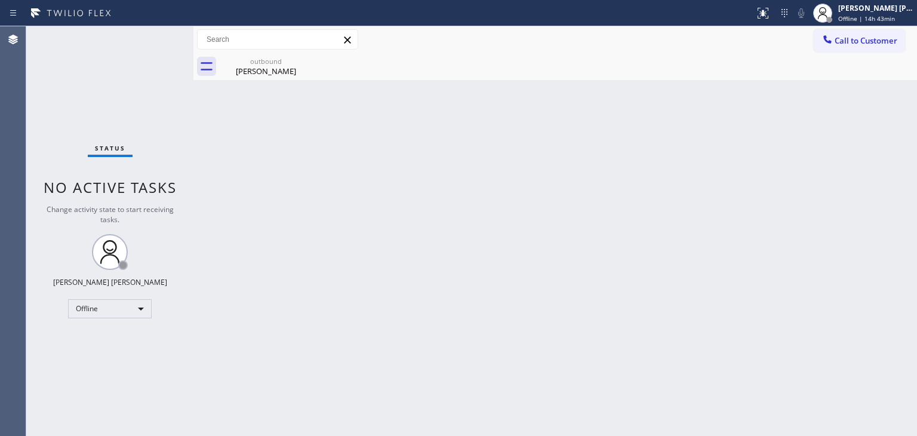
drag, startPoint x: 130, startPoint y: 97, endPoint x: 142, endPoint y: 102, distance: 12.1
click at [130, 97] on div "Status No active tasks Change activity state to start receiving tasks. [PERSON_…" at bounding box center [109, 231] width 167 height 410
click at [868, 10] on div "[PERSON_NAME] [PERSON_NAME]" at bounding box center [875, 8] width 75 height 10
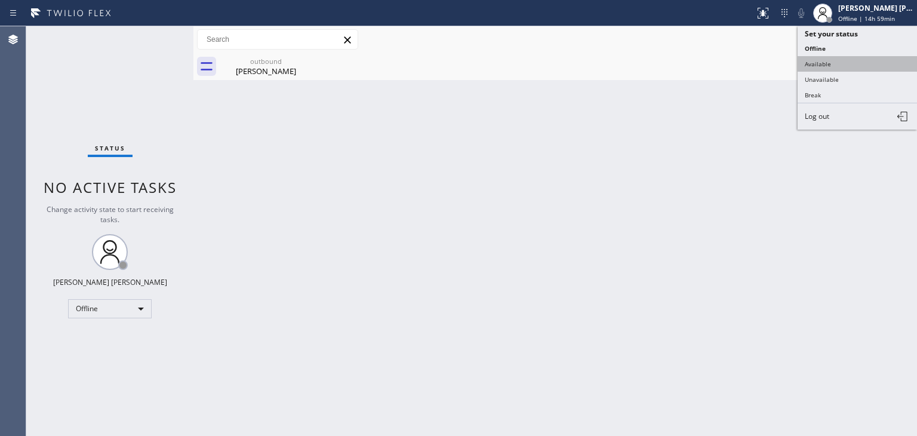
click at [825, 65] on button "Available" at bounding box center [857, 64] width 119 height 16
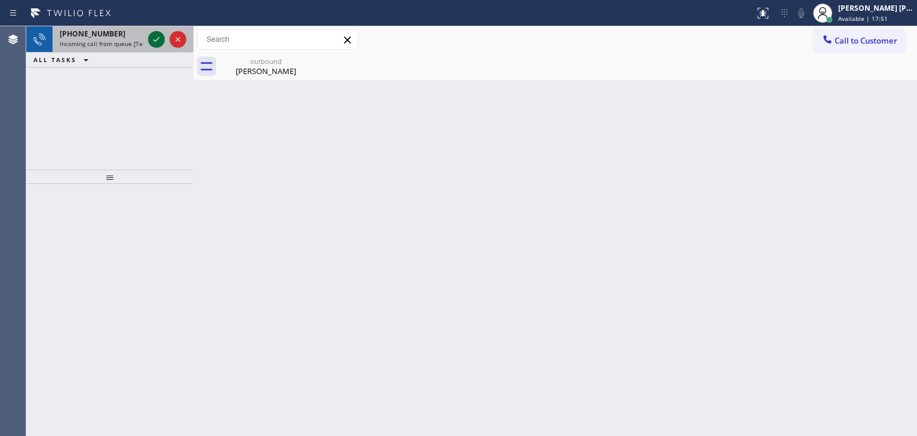
click at [155, 39] on icon at bounding box center [156, 39] width 14 height 14
click at [153, 43] on icon at bounding box center [156, 39] width 14 height 14
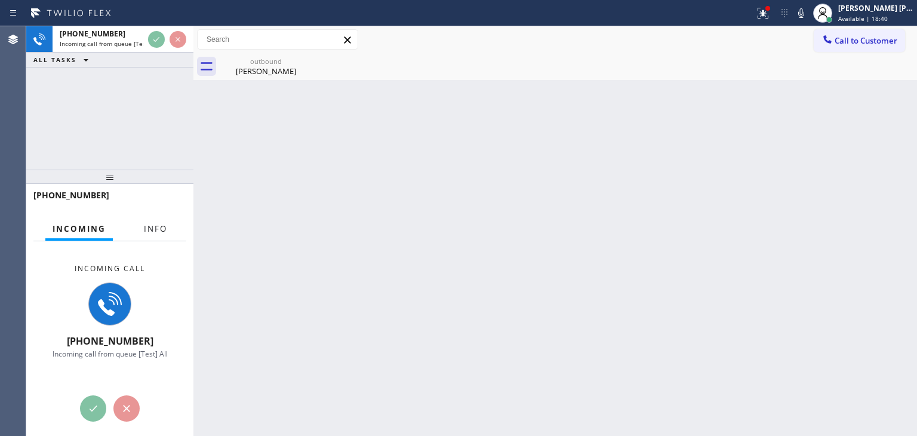
click at [154, 235] on button "Info" at bounding box center [156, 228] width 38 height 23
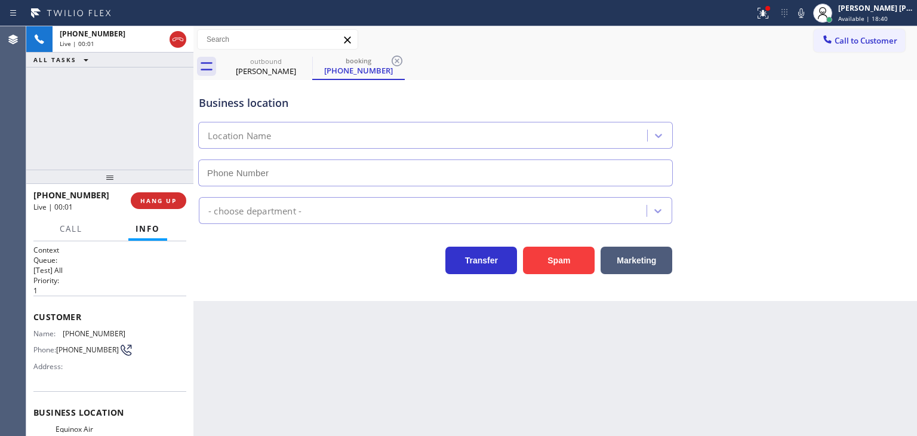
type input "[PHONE_NUMBER]"
click at [776, 15] on div at bounding box center [763, 13] width 26 height 14
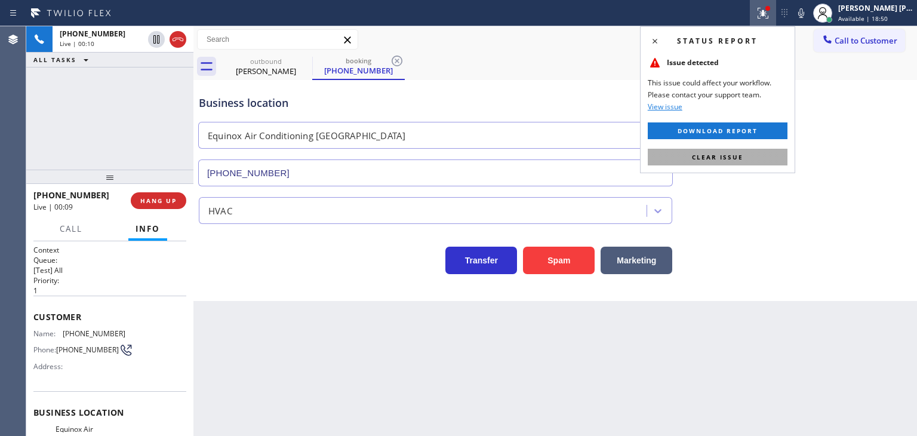
click at [730, 153] on span "Clear issue" at bounding box center [717, 157] width 51 height 8
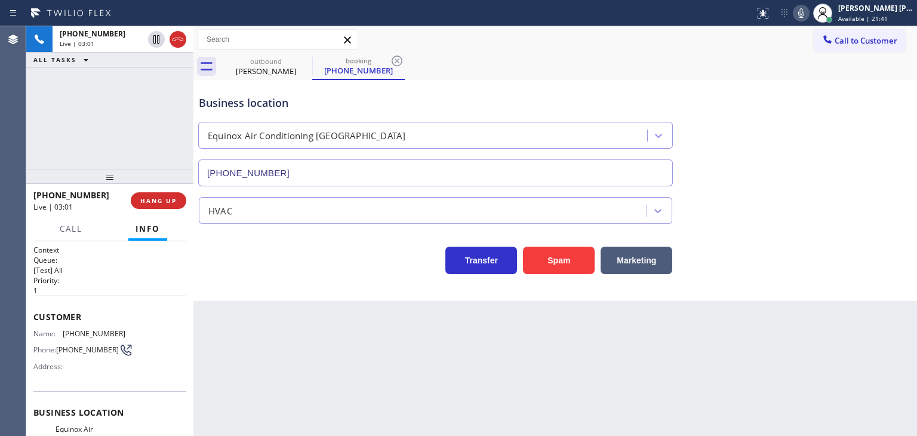
click at [804, 13] on icon at bounding box center [801, 13] width 6 height 10
click at [886, 10] on div "[PERSON_NAME] [PERSON_NAME]" at bounding box center [875, 8] width 75 height 10
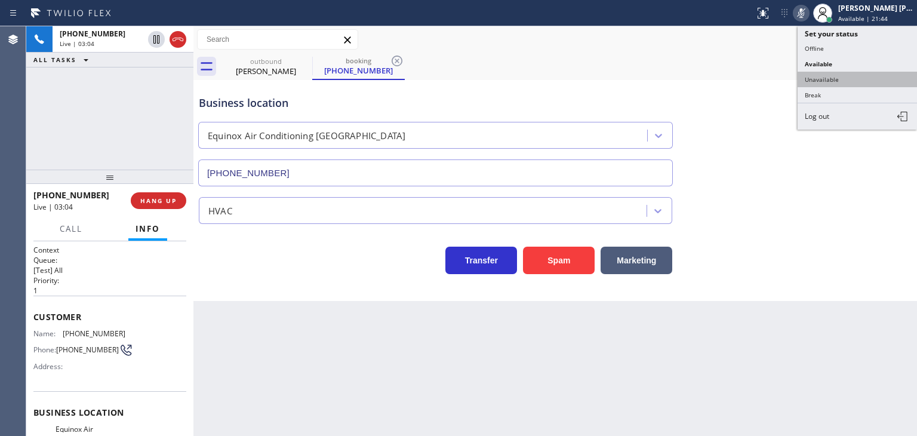
click at [838, 79] on button "Unavailable" at bounding box center [857, 80] width 119 height 16
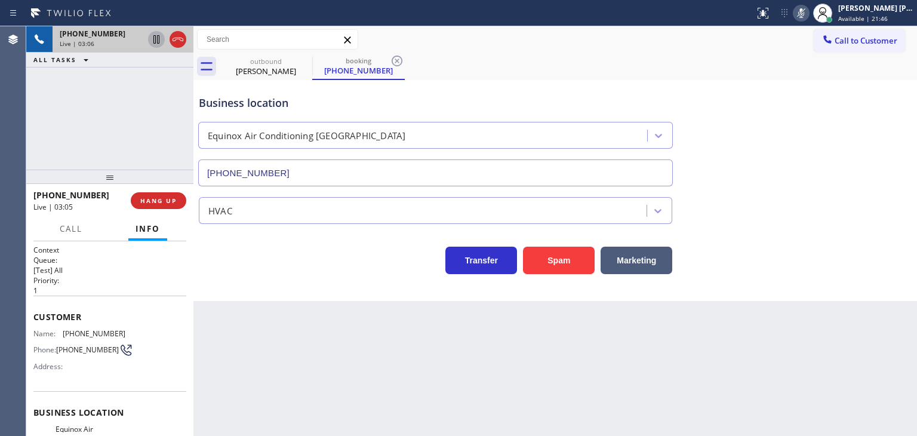
click at [158, 36] on icon at bounding box center [156, 39] width 6 height 8
drag, startPoint x: 817, startPoint y: 10, endPoint x: 631, endPoint y: 42, distance: 189.1
click at [808, 10] on icon at bounding box center [801, 13] width 14 height 14
click at [157, 39] on icon at bounding box center [156, 39] width 14 height 14
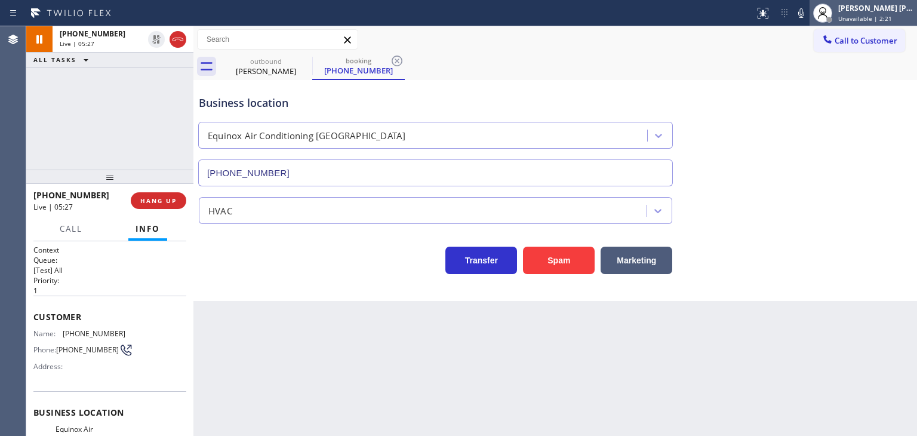
click at [906, 6] on div "[PERSON_NAME] [PERSON_NAME]" at bounding box center [875, 8] width 75 height 10
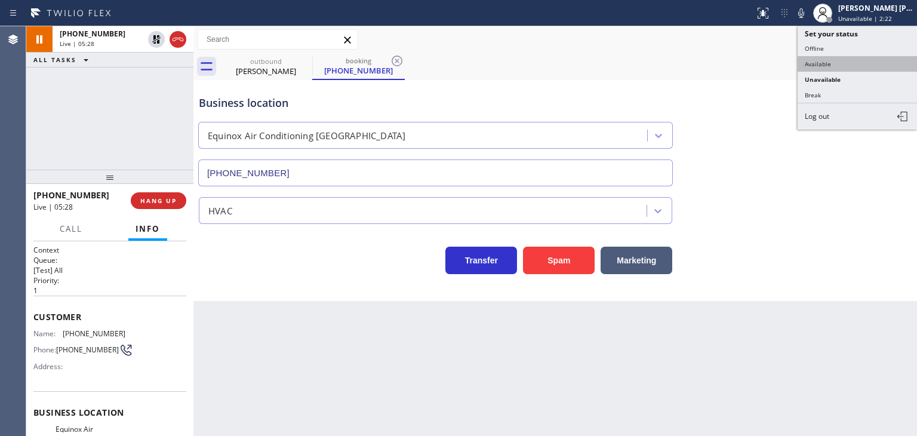
click at [857, 62] on button "Available" at bounding box center [857, 64] width 119 height 16
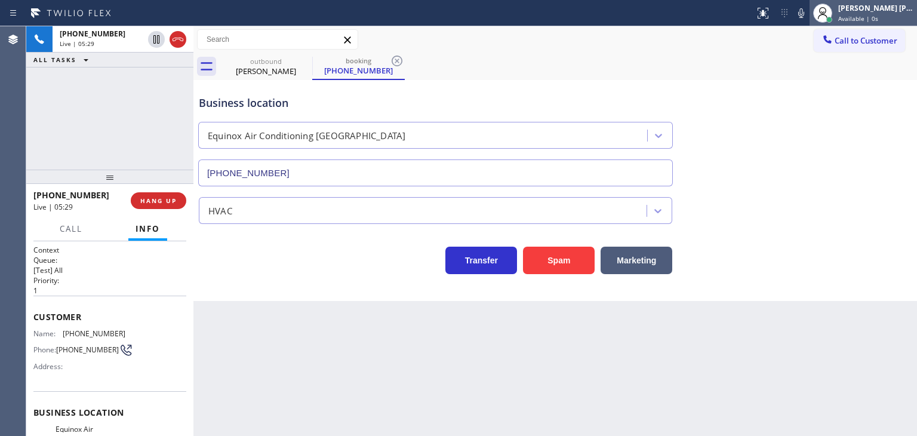
click at [872, 15] on span "Available | 0s" at bounding box center [858, 18] width 40 height 8
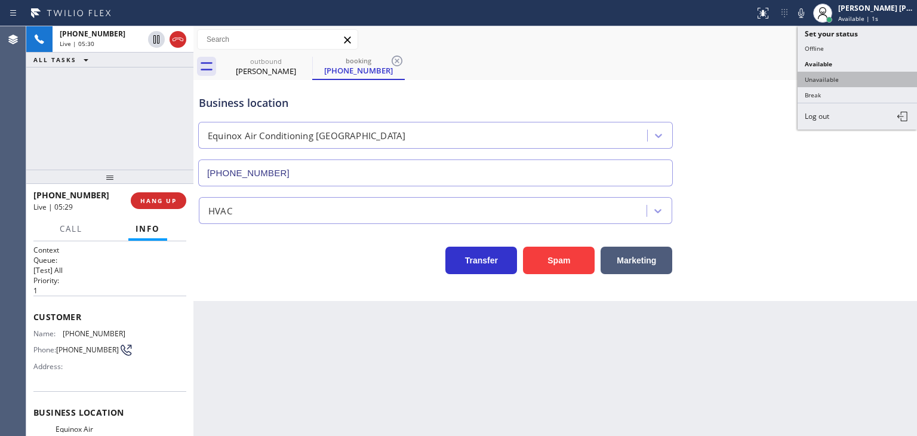
click at [857, 75] on button "Unavailable" at bounding box center [857, 80] width 119 height 16
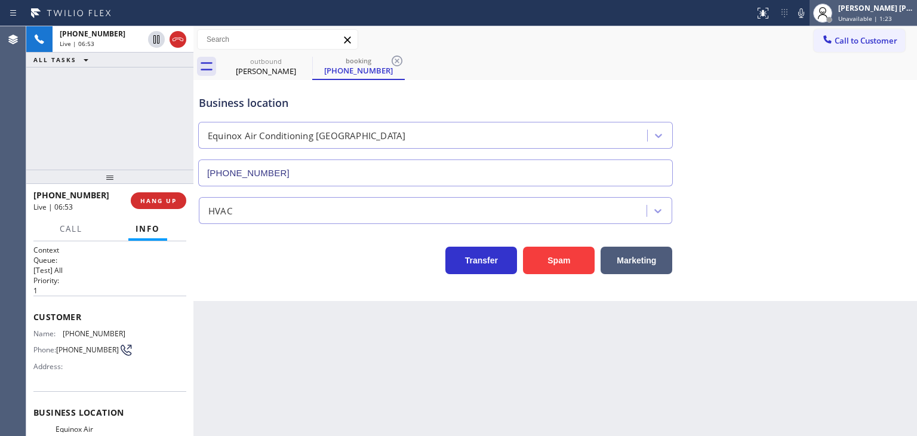
click at [902, 13] on div "[PERSON_NAME] [PERSON_NAME] Unavailable | 1:23" at bounding box center [876, 12] width 81 height 21
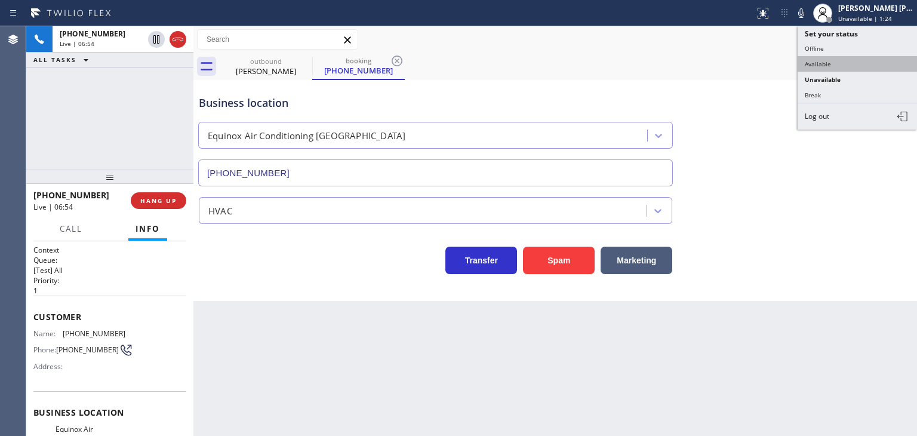
click at [847, 62] on button "Available" at bounding box center [857, 64] width 119 height 16
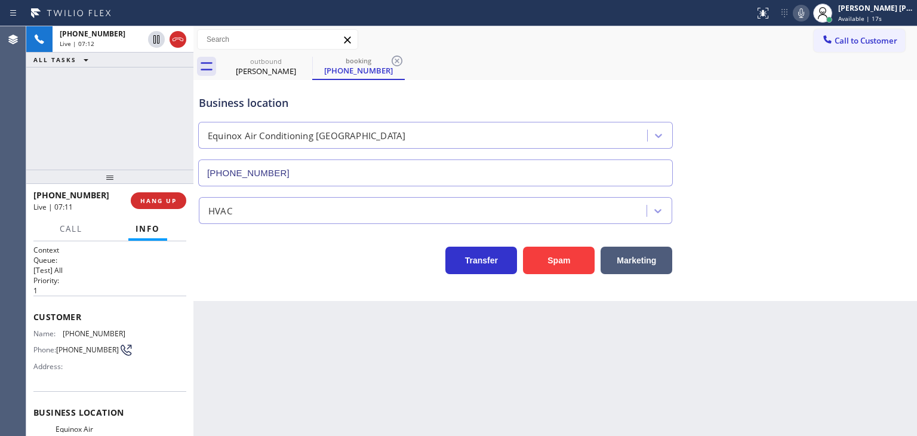
click at [808, 10] on icon at bounding box center [801, 13] width 14 height 14
click at [808, 13] on icon at bounding box center [801, 13] width 14 height 14
click at [804, 15] on icon at bounding box center [801, 13] width 6 height 10
click at [808, 16] on icon at bounding box center [801, 13] width 14 height 14
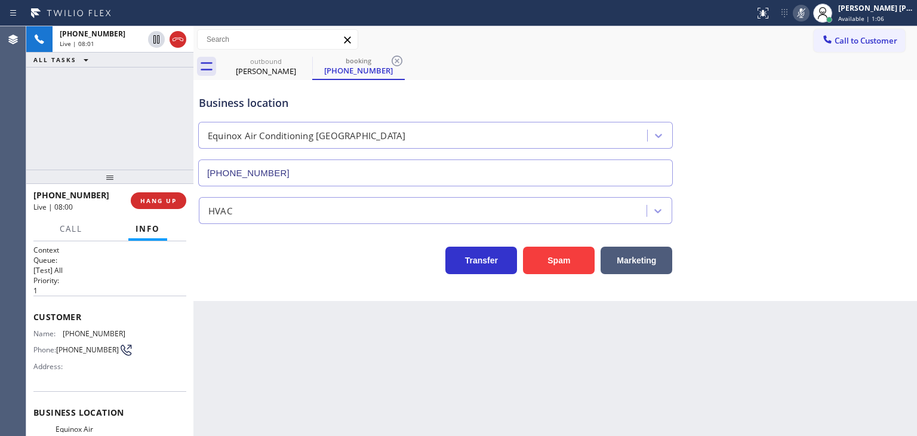
click at [808, 16] on icon at bounding box center [801, 13] width 14 height 14
click at [893, 13] on div "[PERSON_NAME] [PERSON_NAME]" at bounding box center [875, 8] width 75 height 10
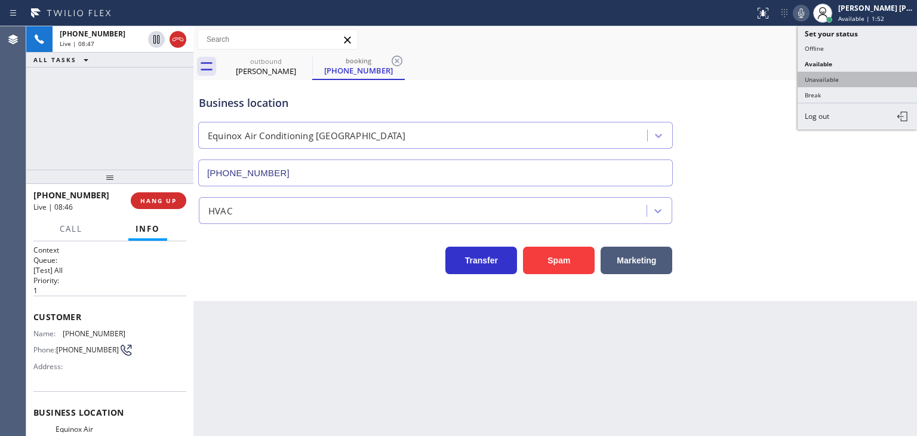
click at [860, 75] on button "Unavailable" at bounding box center [857, 80] width 119 height 16
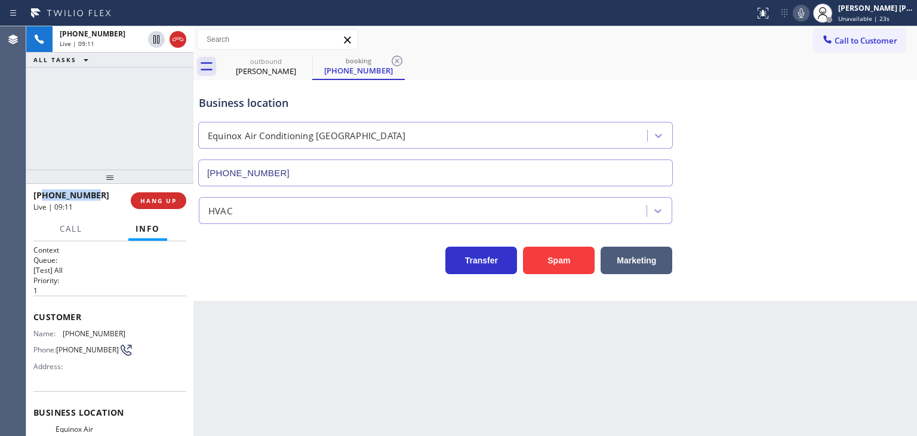
drag, startPoint x: 102, startPoint y: 189, endPoint x: 44, endPoint y: 196, distance: 58.4
click at [44, 196] on div "[PHONE_NUMBER]" at bounding box center [77, 194] width 89 height 11
copy span "4085051504"
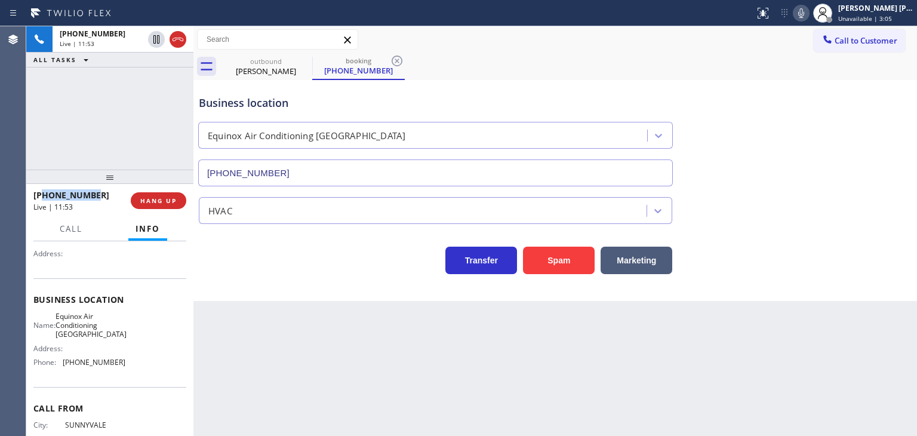
scroll to position [119, 0]
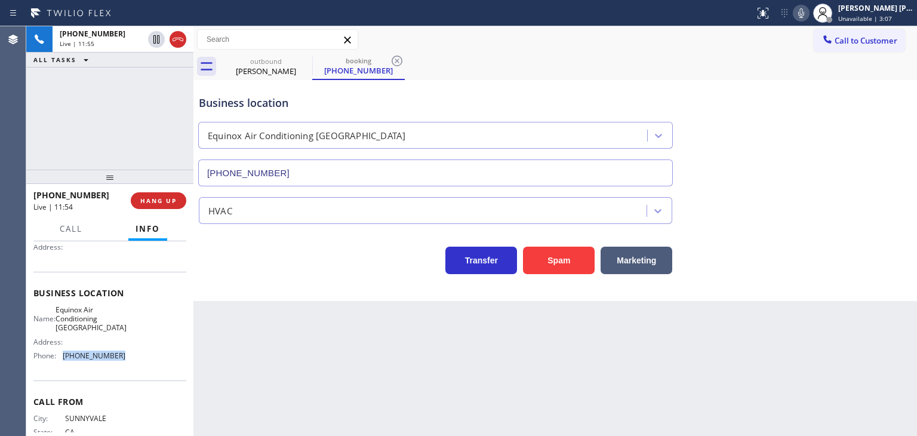
drag, startPoint x: 117, startPoint y: 359, endPoint x: 63, endPoint y: 364, distance: 54.5
click at [63, 364] on div "Name: Equinox Air Conditioning [GEOGRAPHIC_DATA] Address: Phone: [PHONE_NUMBER]" at bounding box center [79, 335] width 92 height 60
copy div "[PHONE_NUMBER]"
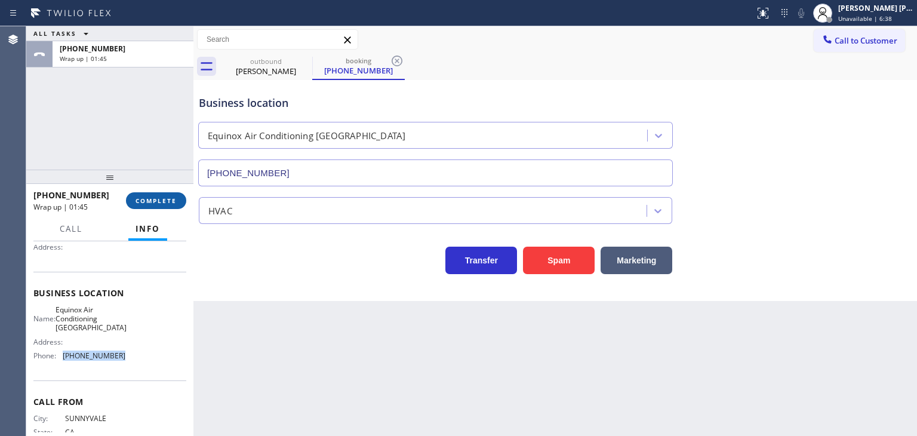
click at [152, 201] on span "COMPLETE" at bounding box center [156, 200] width 41 height 8
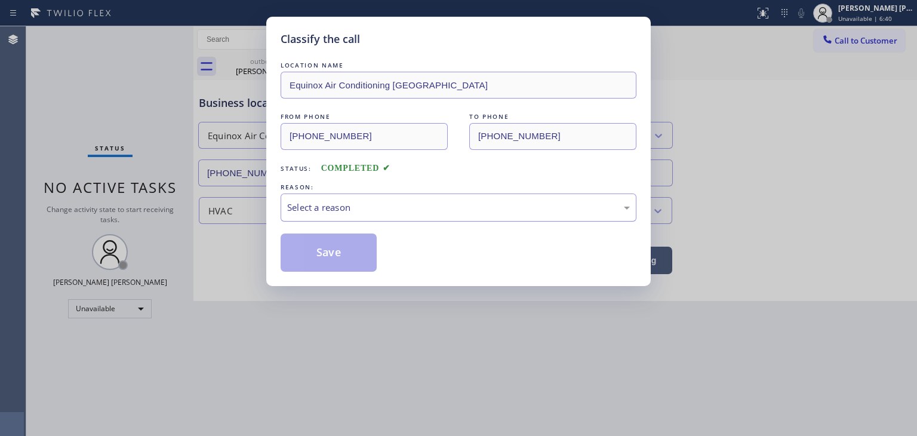
click at [367, 208] on div "Select a reason" at bounding box center [458, 208] width 343 height 14
click at [339, 251] on button "Save" at bounding box center [329, 252] width 96 height 38
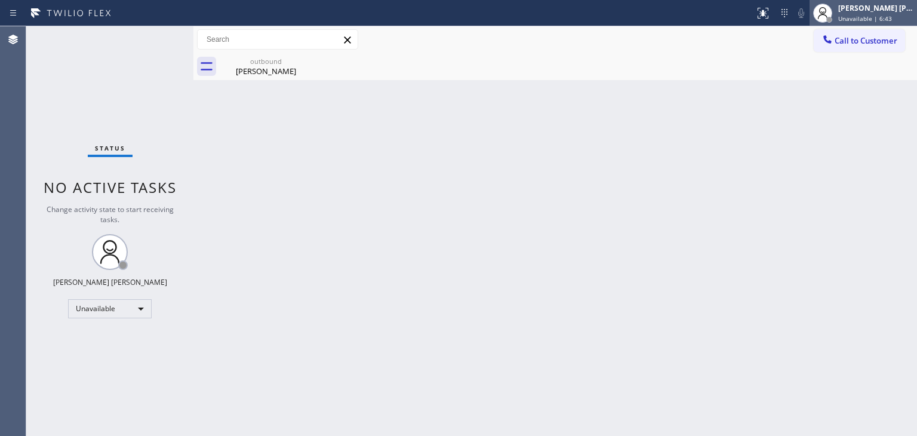
click at [898, 13] on div "[PERSON_NAME] [PERSON_NAME] Unavailable | 6:43" at bounding box center [876, 12] width 81 height 21
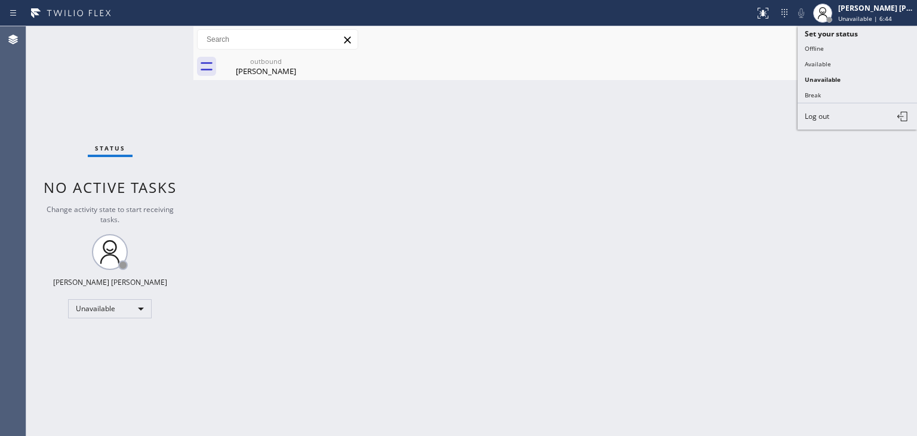
click at [822, 60] on button "Available" at bounding box center [857, 64] width 119 height 16
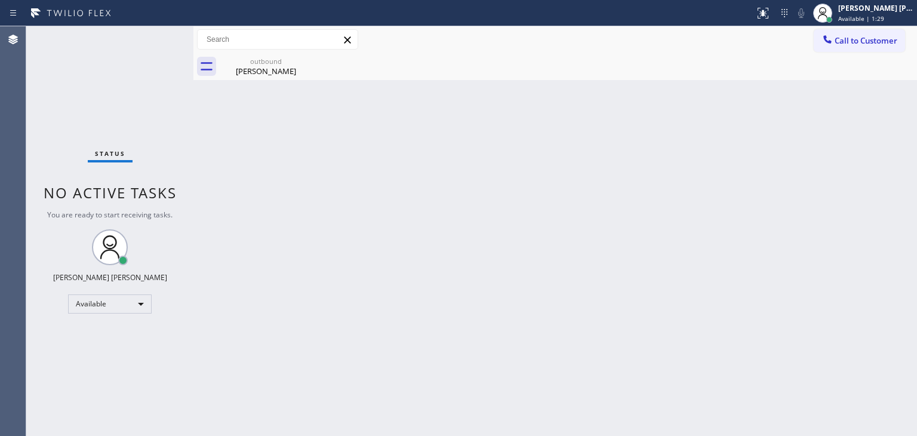
click at [153, 37] on div "Status No active tasks You are ready to start receiving tasks. [PERSON_NAME] [P…" at bounding box center [109, 231] width 167 height 410
click at [71, 69] on div "Status No active tasks You are ready to start receiving tasks. [PERSON_NAME] [P…" at bounding box center [109, 231] width 167 height 410
click at [152, 67] on div "Status No active tasks You are ready to start receiving tasks. [PERSON_NAME] [P…" at bounding box center [109, 231] width 167 height 410
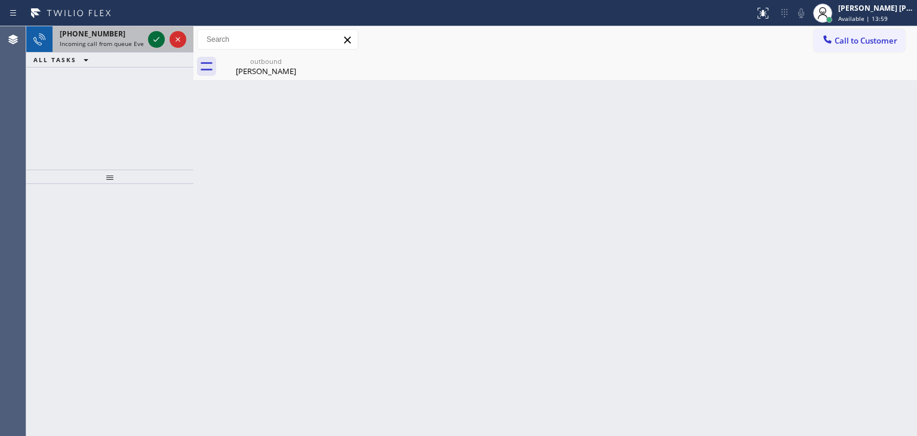
click at [158, 34] on icon at bounding box center [156, 39] width 14 height 14
click at [158, 39] on icon at bounding box center [156, 39] width 6 height 5
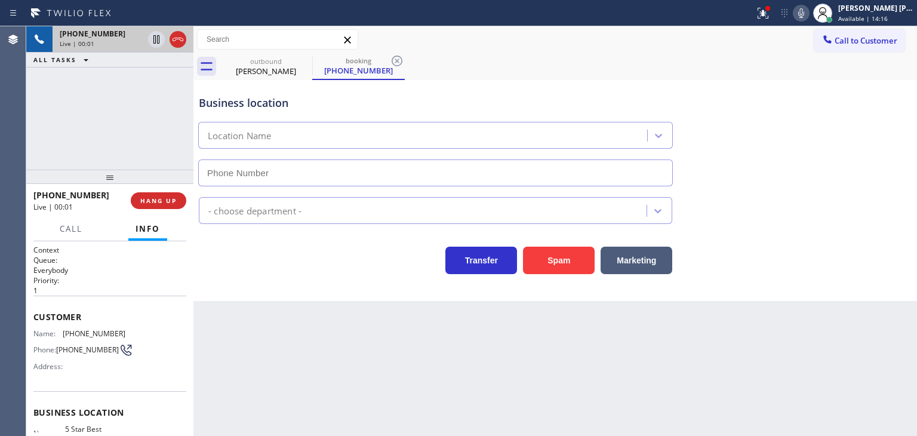
type input "[PHONE_NUMBER]"
click at [808, 10] on icon at bounding box center [801, 13] width 14 height 14
click at [804, 10] on icon at bounding box center [801, 13] width 6 height 10
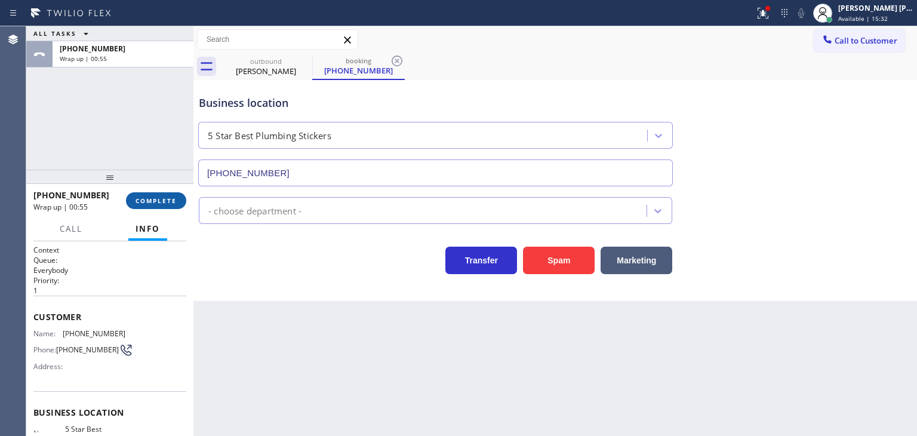
click at [179, 199] on button "COMPLETE" at bounding box center [156, 200] width 60 height 17
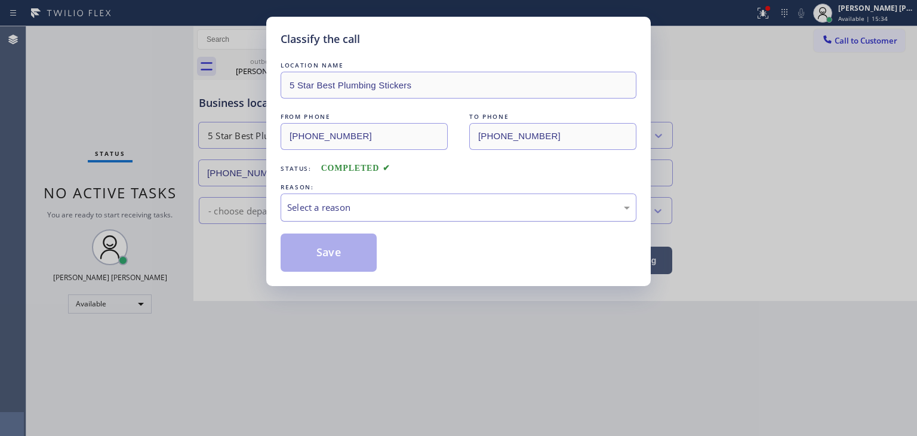
click at [337, 211] on div "Select a reason" at bounding box center [458, 208] width 343 height 14
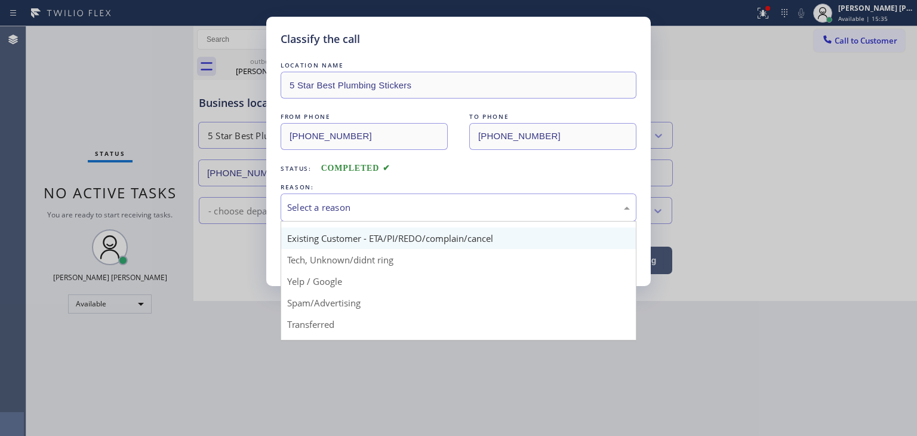
scroll to position [75, 0]
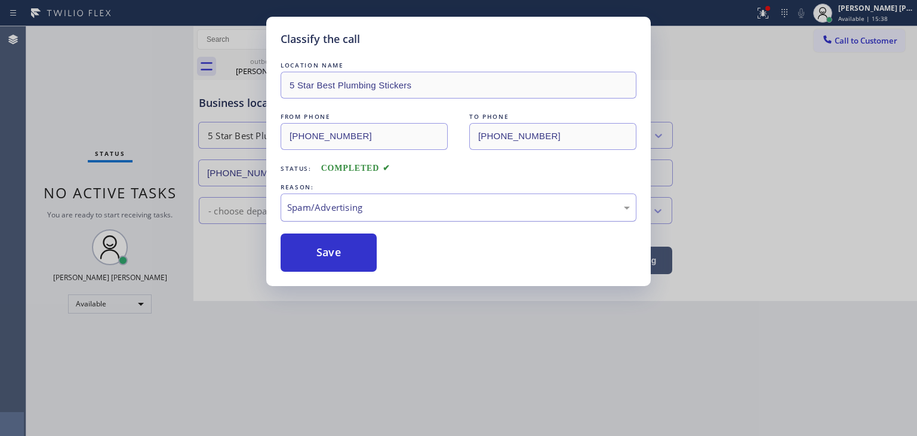
click at [360, 197] on div "Spam/Advertising" at bounding box center [459, 207] width 356 height 28
click at [333, 252] on button "Save" at bounding box center [329, 252] width 96 height 38
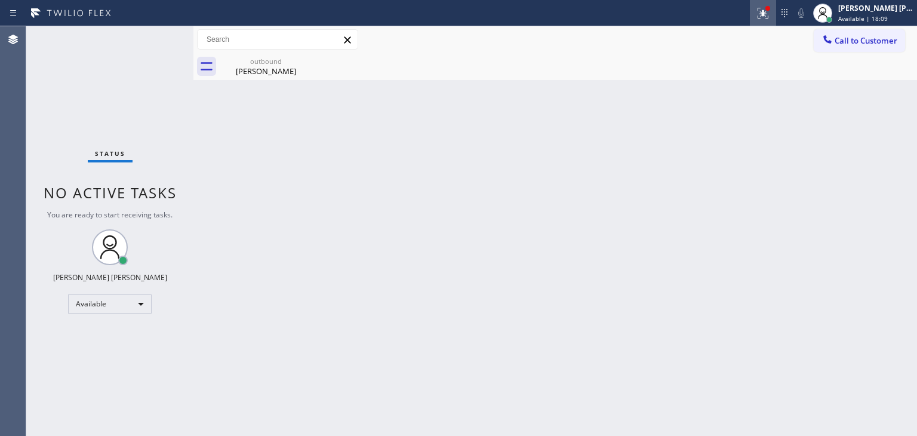
click at [768, 17] on icon at bounding box center [763, 13] width 11 height 11
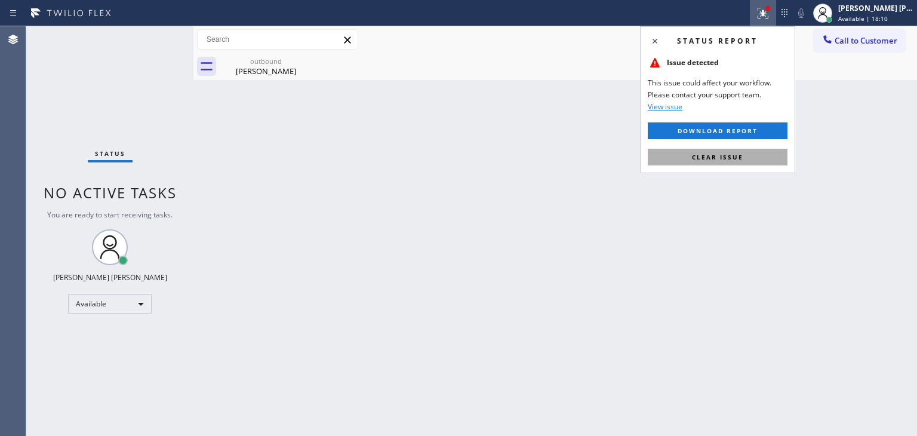
click at [729, 156] on span "Clear issue" at bounding box center [717, 157] width 51 height 8
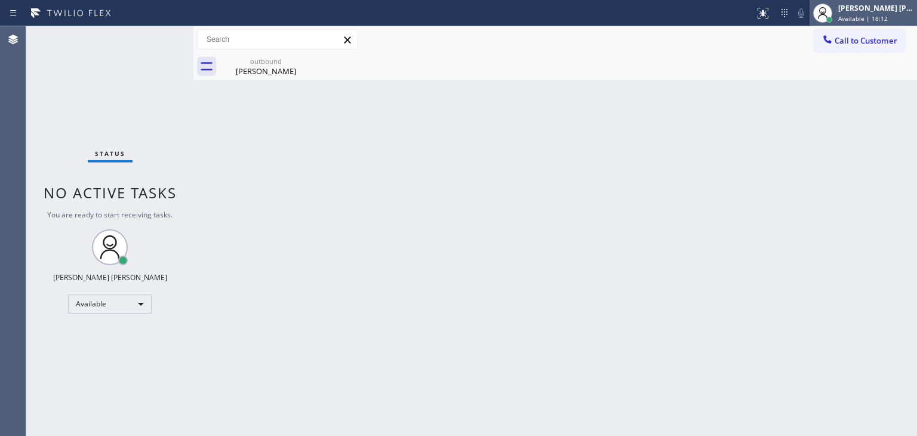
click at [886, 20] on span "Available | 18:12" at bounding box center [863, 18] width 50 height 8
click at [149, 99] on div "Status No active tasks You are ready to start receiving tasks. [PERSON_NAME] [P…" at bounding box center [109, 231] width 167 height 410
click at [142, 69] on div "Status No active tasks You are ready to start receiving tasks. [PERSON_NAME] [P…" at bounding box center [109, 231] width 167 height 410
click at [146, 39] on div "Status No active tasks You are ready to start receiving tasks. [PERSON_NAME] [P…" at bounding box center [109, 231] width 167 height 410
click at [124, 90] on div "Status No active tasks You are ready to start receiving tasks. [PERSON_NAME] [P…" at bounding box center [109, 231] width 167 height 410
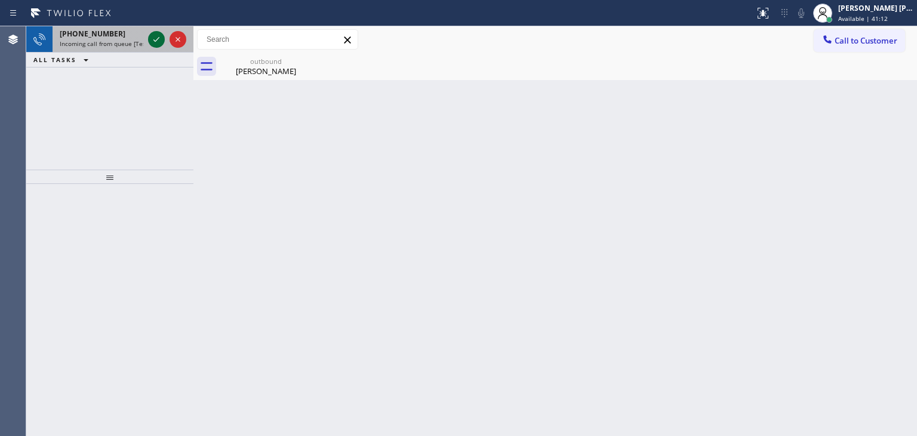
click at [155, 39] on icon at bounding box center [156, 39] width 14 height 14
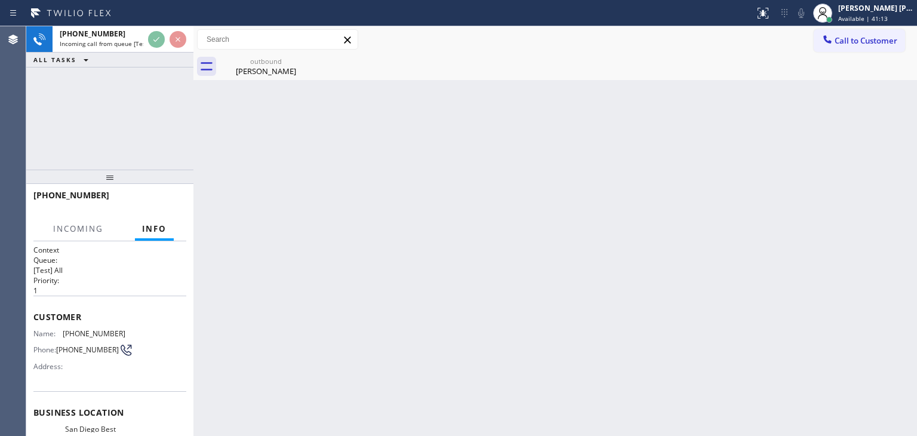
scroll to position [60, 0]
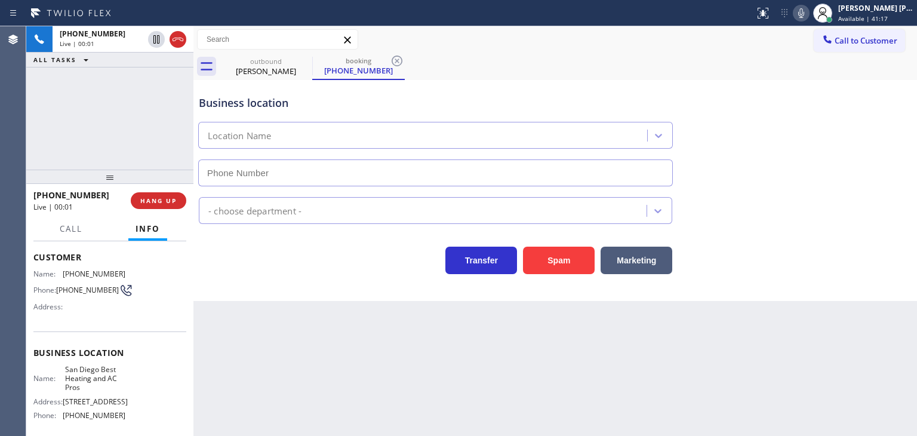
type input "[PHONE_NUMBER]"
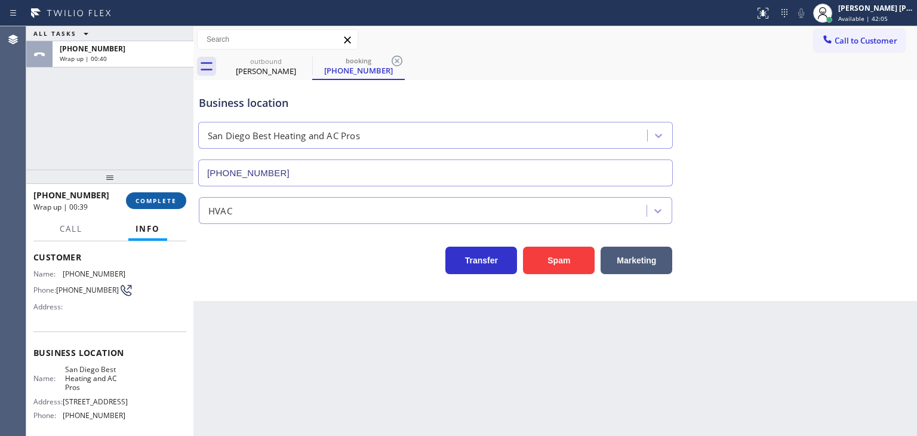
click at [172, 196] on button "COMPLETE" at bounding box center [156, 200] width 60 height 17
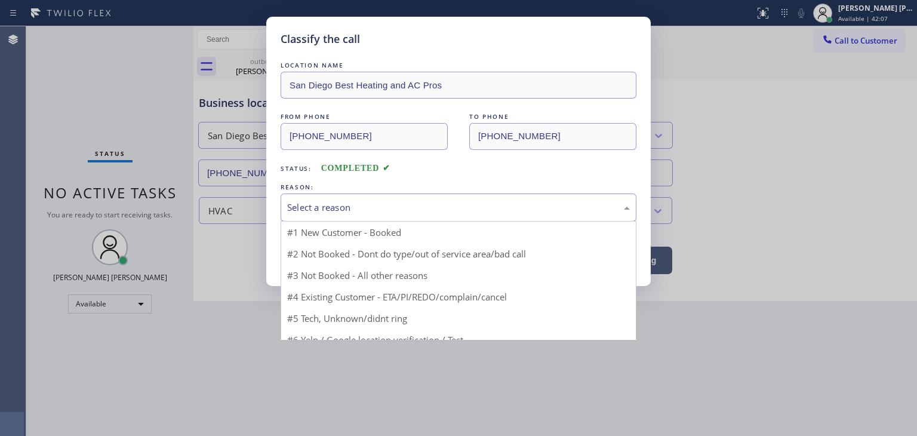
click at [361, 208] on div "Select a reason" at bounding box center [458, 208] width 343 height 14
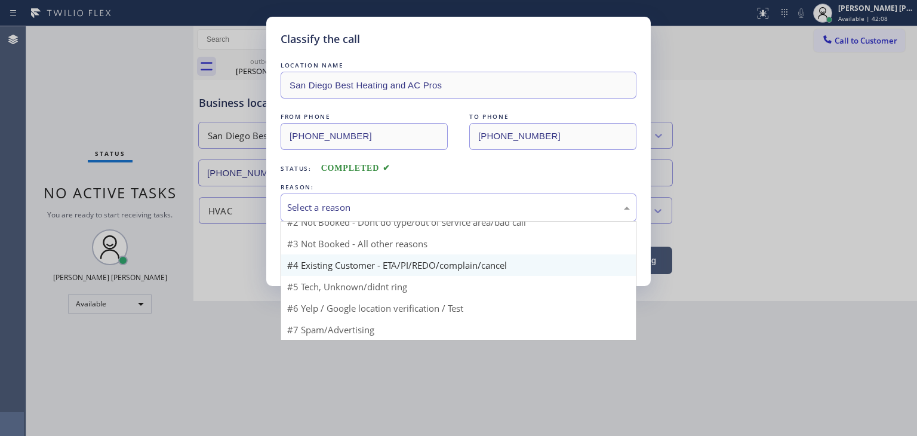
scroll to position [10, 0]
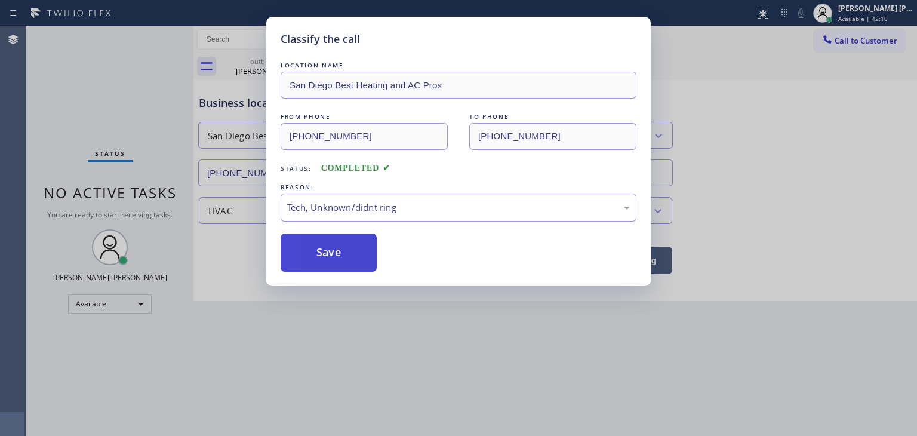
click at [334, 253] on button "Save" at bounding box center [329, 252] width 96 height 38
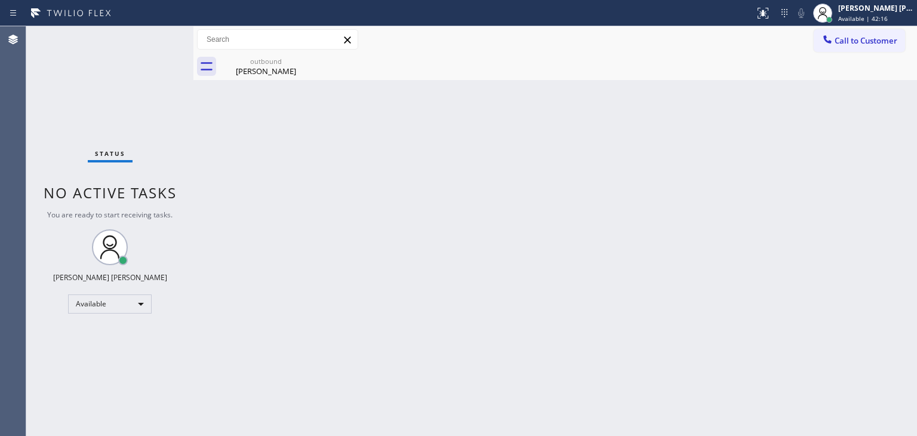
click at [141, 47] on div "Status No active tasks You are ready to start receiving tasks. [PERSON_NAME] [P…" at bounding box center [109, 231] width 167 height 410
click at [879, 17] on span "Available | 46:43" at bounding box center [863, 18] width 50 height 8
drag, startPoint x: 882, startPoint y: 11, endPoint x: 877, endPoint y: 16, distance: 7.2
click at [882, 11] on div "[PERSON_NAME] [PERSON_NAME]" at bounding box center [875, 8] width 75 height 10
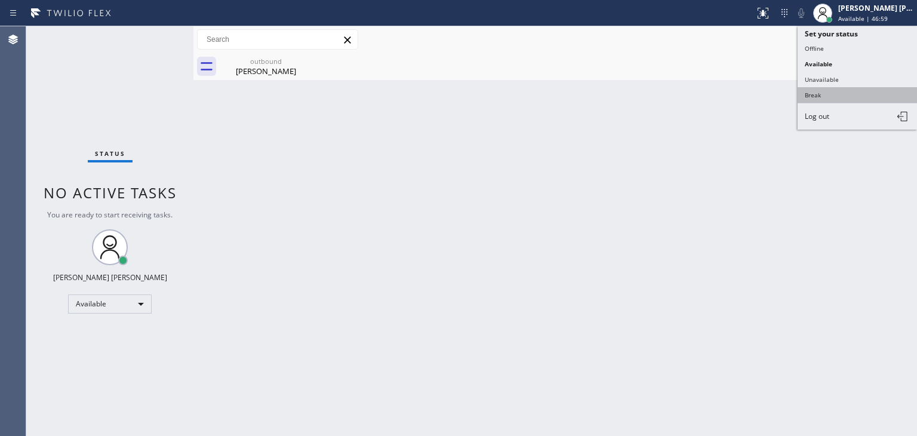
click at [826, 95] on button "Break" at bounding box center [857, 95] width 119 height 16
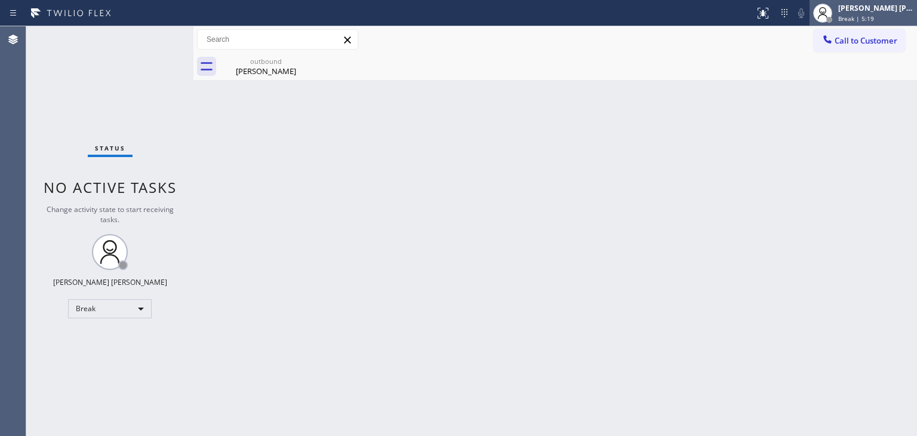
click at [884, 11] on div "[PERSON_NAME] [PERSON_NAME]" at bounding box center [875, 8] width 75 height 10
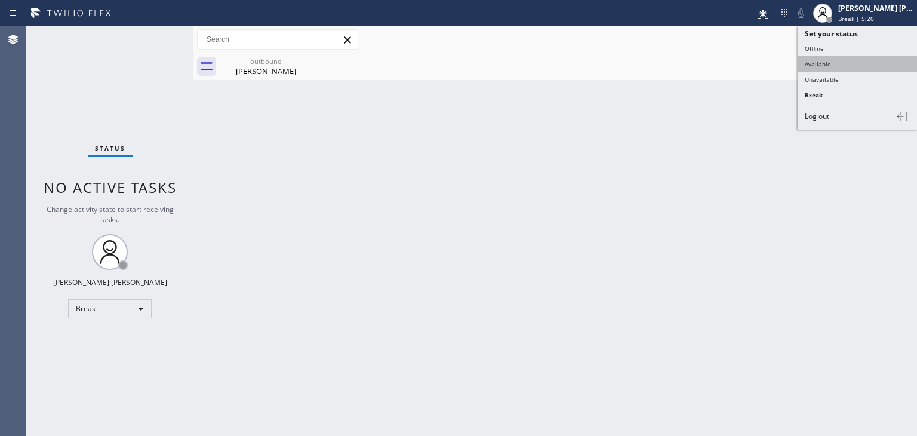
click at [845, 64] on button "Available" at bounding box center [857, 64] width 119 height 16
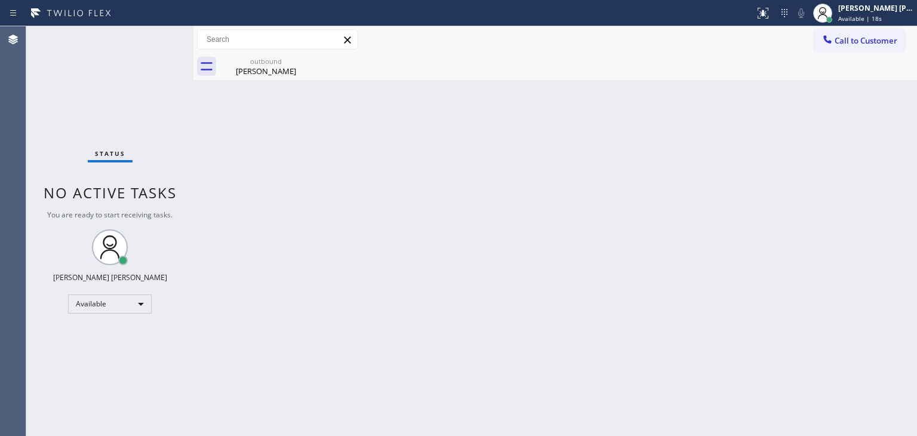
drag, startPoint x: 143, startPoint y: 82, endPoint x: 143, endPoint y: 62, distance: 20.3
click at [143, 82] on div "Status No active tasks You are ready to start receiving tasks. [PERSON_NAME] [P…" at bounding box center [109, 231] width 167 height 410
click at [150, 35] on div "Status No active tasks You are ready to start receiving tasks. [PERSON_NAME] [P…" at bounding box center [109, 231] width 167 height 410
click at [884, 16] on span "Available | 8:33" at bounding box center [861, 18] width 46 height 8
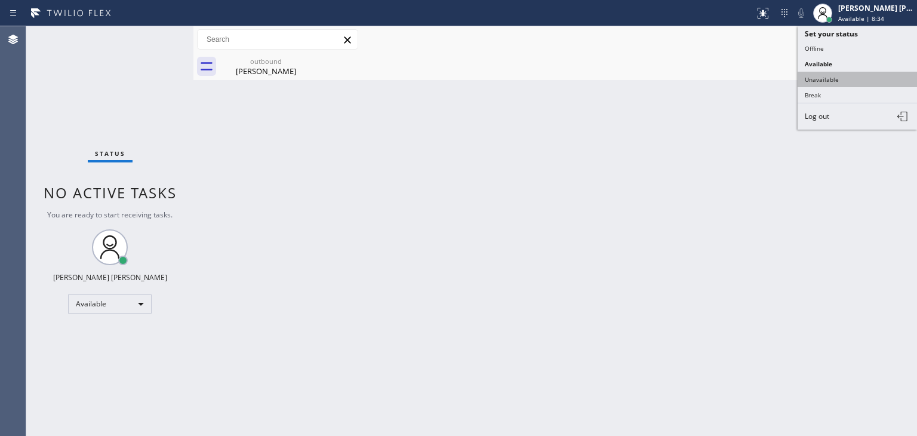
click at [863, 82] on button "Unavailable" at bounding box center [857, 80] width 119 height 16
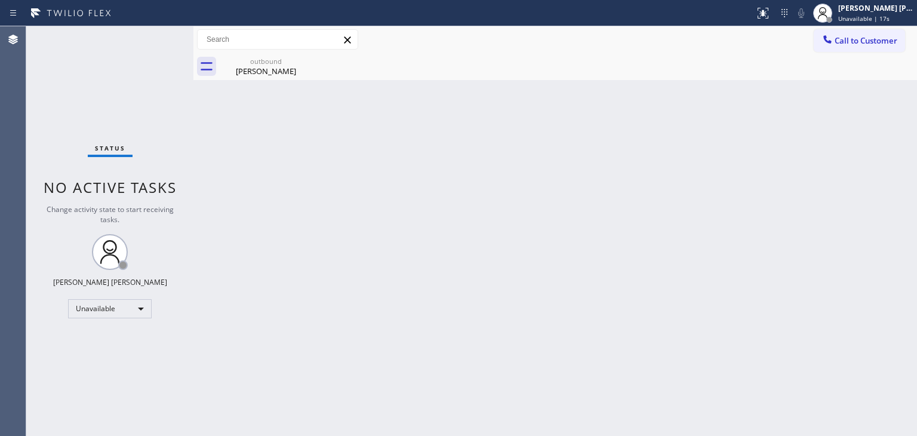
click at [866, 110] on div "Back to Dashboard Change Sender ID Customers Technicians Select a contact Outbo…" at bounding box center [555, 231] width 724 height 410
click at [890, 20] on span "Unavailable | 21s" at bounding box center [863, 18] width 51 height 8
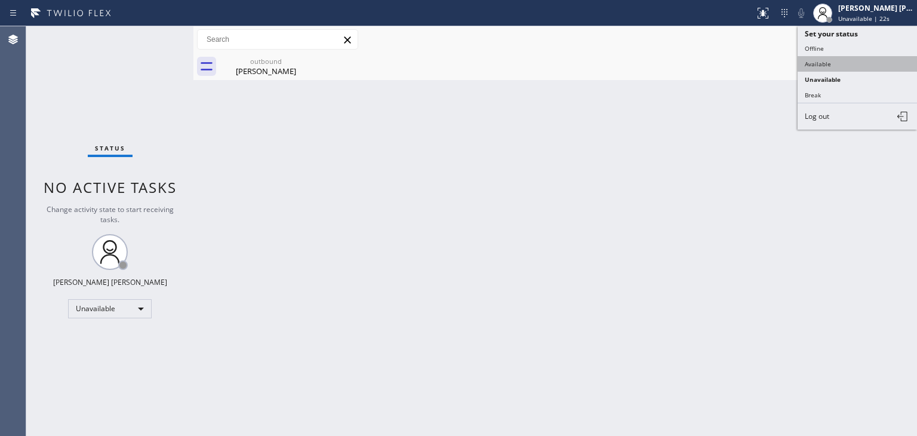
click at [862, 67] on button "Available" at bounding box center [857, 64] width 119 height 16
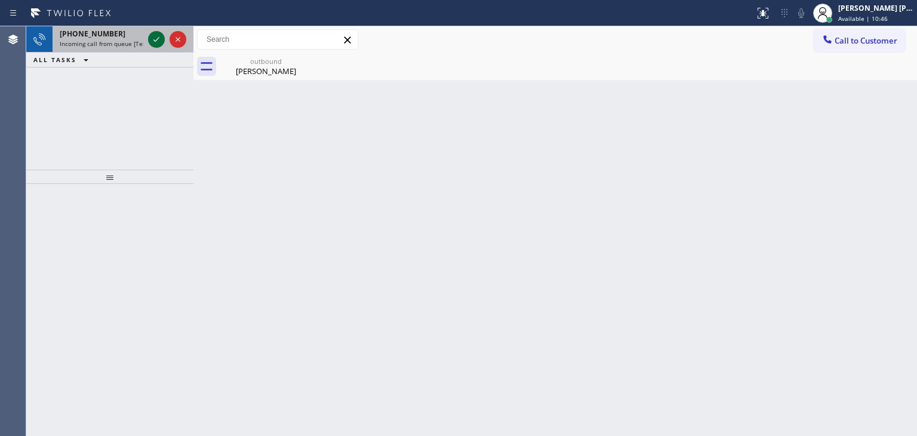
click at [159, 38] on icon at bounding box center [156, 39] width 6 height 5
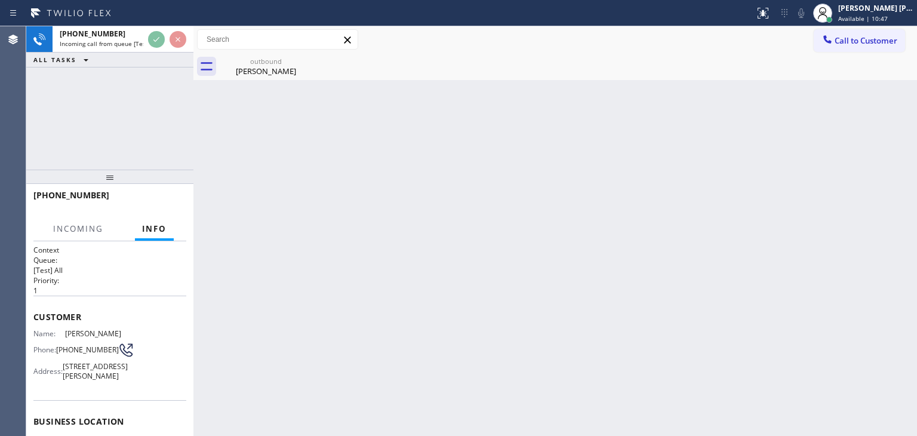
scroll to position [60, 0]
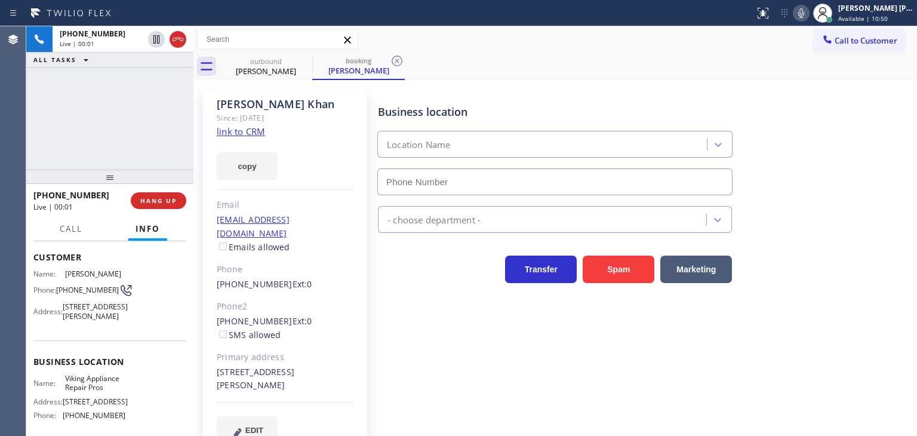
type input "[PHONE_NUMBER]"
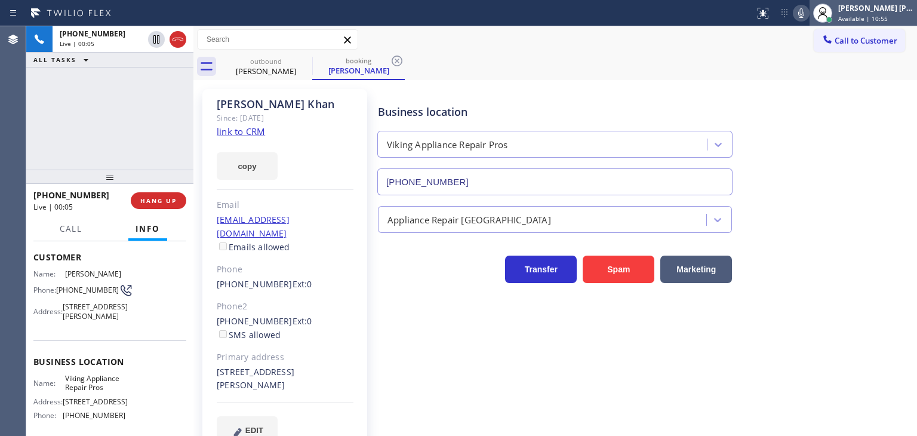
click at [860, 18] on span "Available | 10:55" at bounding box center [863, 18] width 50 height 8
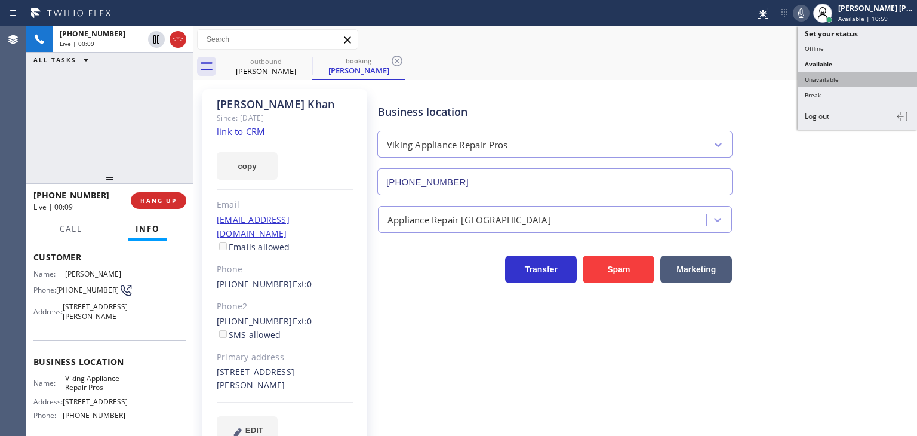
click at [835, 79] on button "Unavailable" at bounding box center [857, 80] width 119 height 16
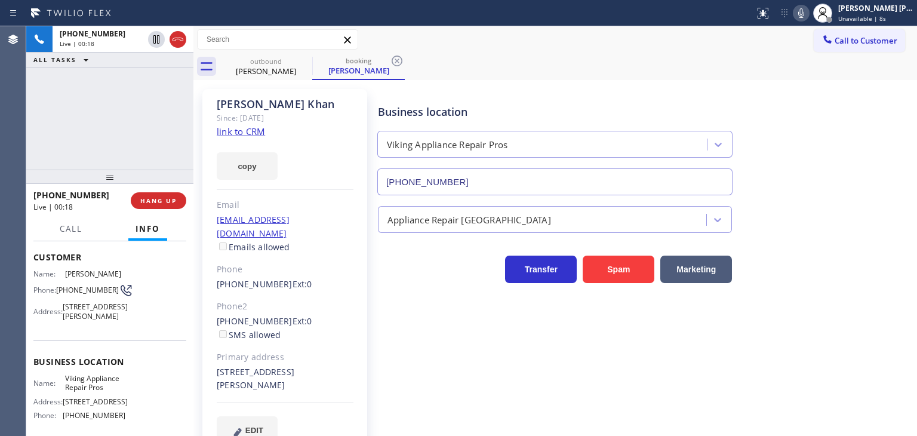
click at [223, 131] on link "link to CRM" at bounding box center [241, 131] width 48 height 12
click at [808, 15] on icon at bounding box center [801, 13] width 14 height 14
drag, startPoint x: 158, startPoint y: 39, endPoint x: 237, endPoint y: 72, distance: 86.2
click at [157, 39] on icon at bounding box center [156, 39] width 6 height 8
click at [804, 13] on icon at bounding box center [801, 13] width 6 height 10
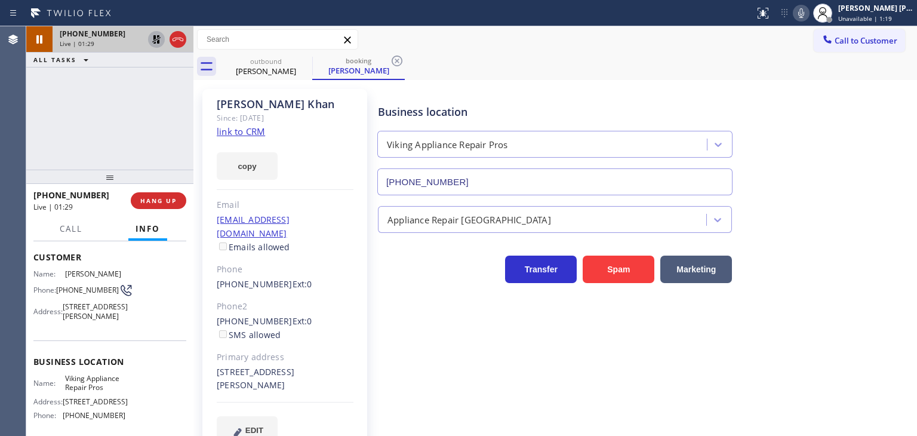
click at [153, 38] on icon at bounding box center [156, 39] width 8 height 8
drag, startPoint x: 64, startPoint y: 91, endPoint x: 78, endPoint y: 91, distance: 13.7
click at [64, 91] on div "[PHONE_NUMBER] Live | 02:21 ALL TASKS ALL TASKS ACTIVE TASKS TASKS IN WRAP UP" at bounding box center [109, 97] width 167 height 143
click at [808, 17] on icon at bounding box center [801, 13] width 14 height 14
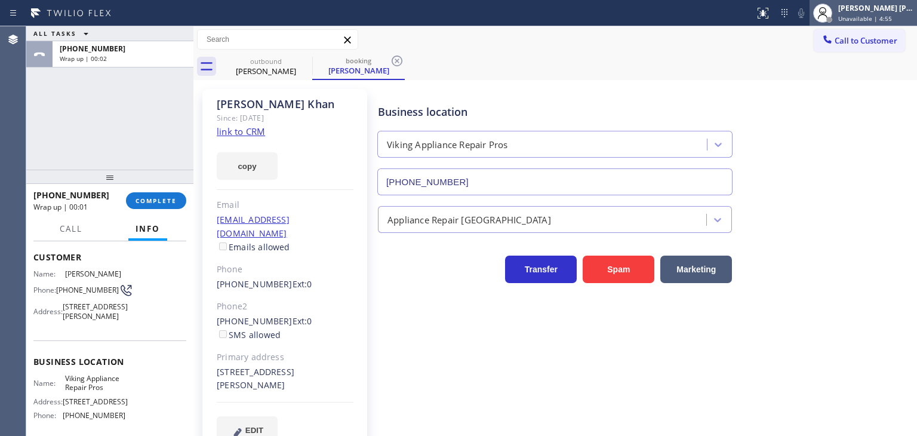
click at [887, 18] on span "Unavailable | 4:55" at bounding box center [865, 18] width 54 height 8
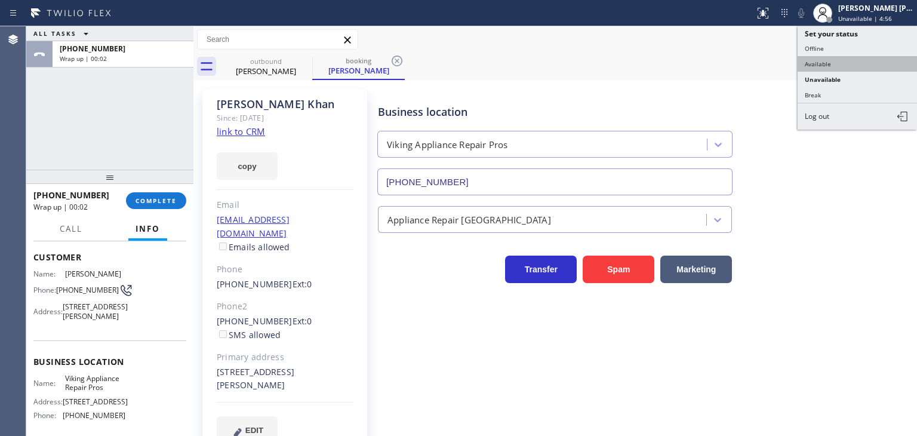
click at [834, 60] on button "Available" at bounding box center [857, 64] width 119 height 16
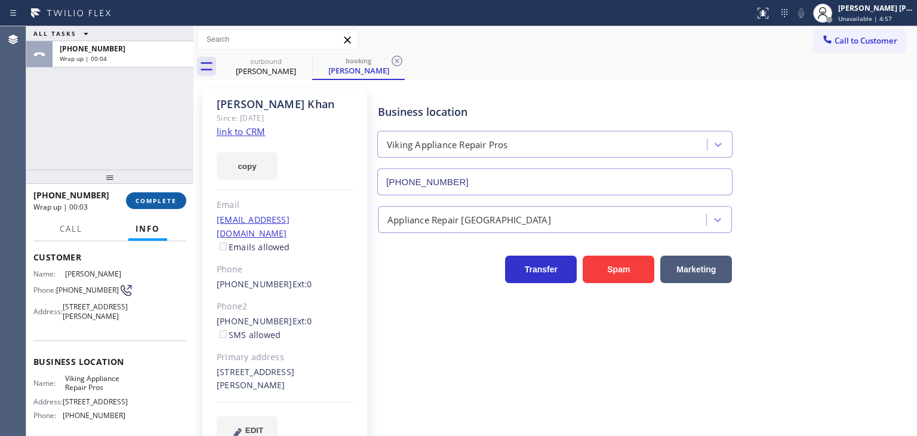
click at [155, 199] on span "COMPLETE" at bounding box center [156, 200] width 41 height 8
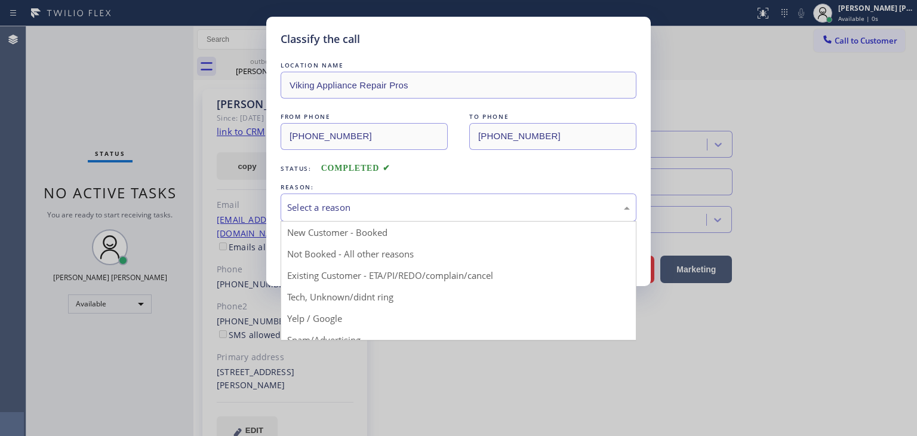
click at [325, 213] on div "Select a reason" at bounding box center [458, 208] width 343 height 14
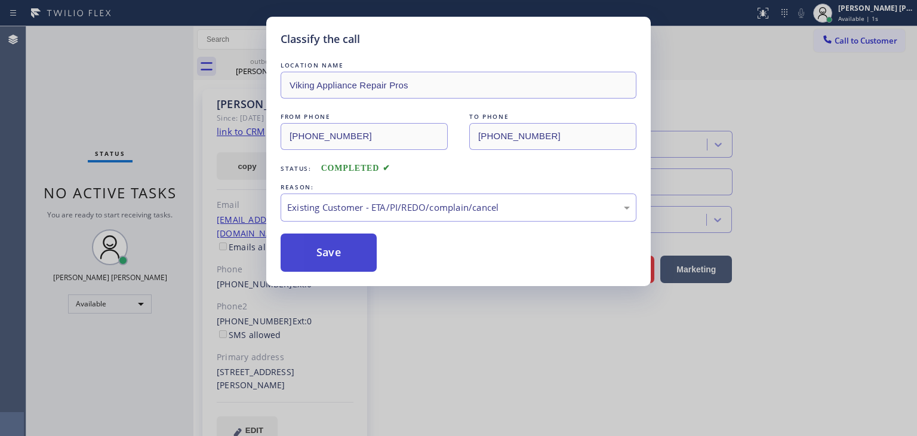
click at [322, 258] on button "Save" at bounding box center [329, 252] width 96 height 38
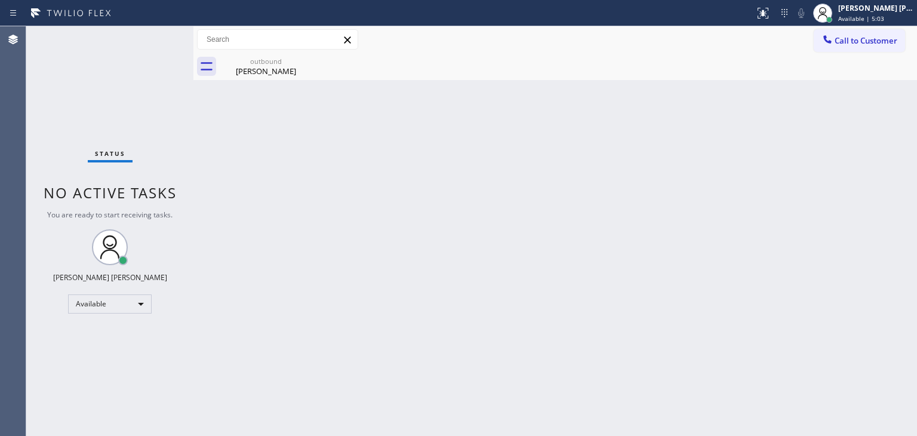
click at [153, 60] on div "Status No active tasks You are ready to start receiving tasks. [PERSON_NAME] [P…" at bounding box center [109, 231] width 167 height 410
click at [302, 60] on icon at bounding box center [304, 61] width 14 height 14
click at [146, 33] on div "Status No active tasks You are ready to start receiving tasks. [PERSON_NAME] [P…" at bounding box center [109, 231] width 167 height 410
click at [665, 227] on div "Back to Dashboard Change Sender ID Customers Technicians Select a contact Outbo…" at bounding box center [555, 231] width 724 height 410
click at [165, 96] on div "Status No active tasks You are ready to start receiving tasks. [PERSON_NAME] [P…" at bounding box center [109, 231] width 167 height 410
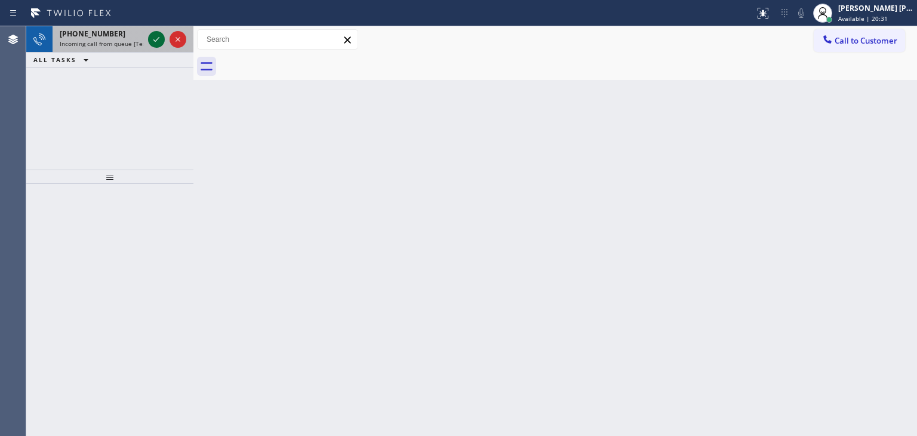
click at [156, 42] on icon at bounding box center [156, 39] width 14 height 14
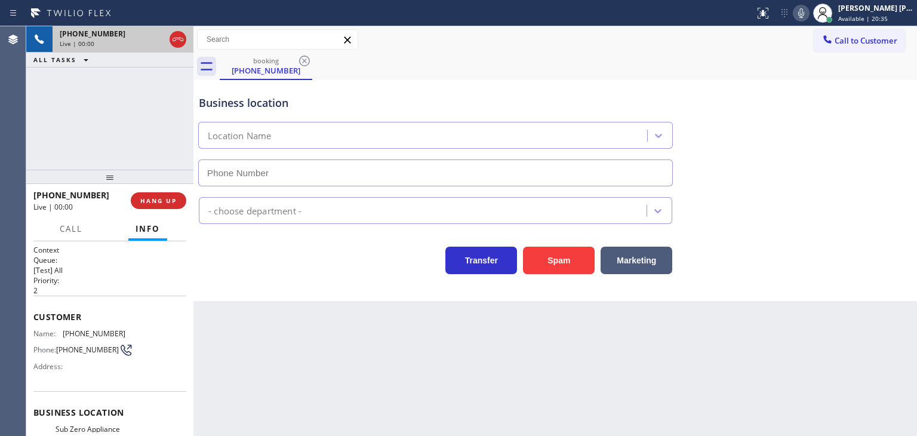
type input "[PHONE_NUMBER]"
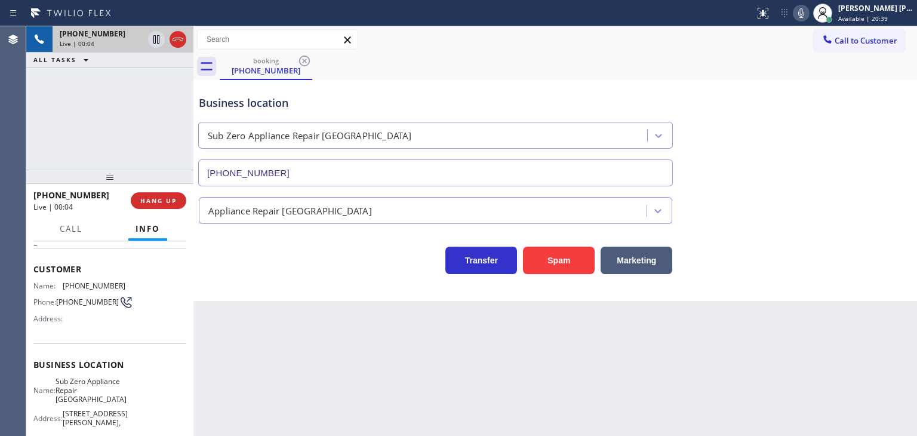
scroll to position [119, 0]
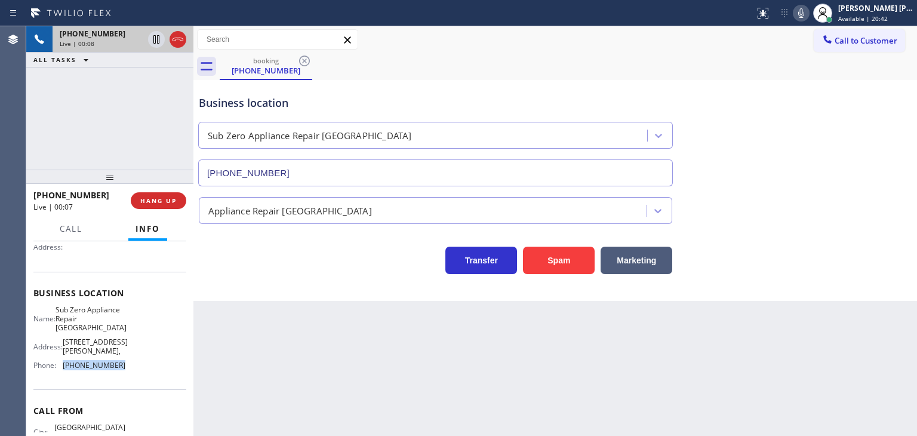
drag, startPoint x: 132, startPoint y: 358, endPoint x: 62, endPoint y: 358, distance: 69.9
click at [62, 358] on div "Name: Sub Zero Appliance Repair Bellingham Address: [STREET_ADDRESS][GEOGRAPHIC…" at bounding box center [109, 340] width 153 height 70
click at [810, 20] on button at bounding box center [801, 13] width 17 height 17
click at [808, 16] on icon at bounding box center [801, 13] width 14 height 14
click at [837, 104] on div "Business location Sub Zero Appliance Repair [GEOGRAPHIC_DATA] [PHONE_NUMBER]" at bounding box center [555, 132] width 718 height 108
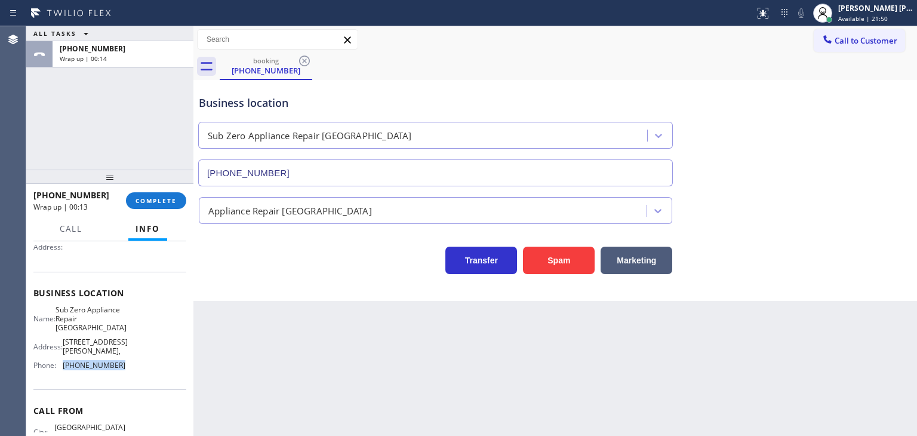
drag, startPoint x: 125, startPoint y: 360, endPoint x: 64, endPoint y: 362, distance: 60.4
click at [64, 362] on div "Name: Sub Zero Appliance Repair Bellingham Address: [STREET_ADDRESS][GEOGRAPHIC…" at bounding box center [109, 340] width 153 height 70
copy span "[PHONE_NUMBER]"
click at [879, 37] on span "Call to Customer" at bounding box center [866, 40] width 63 height 11
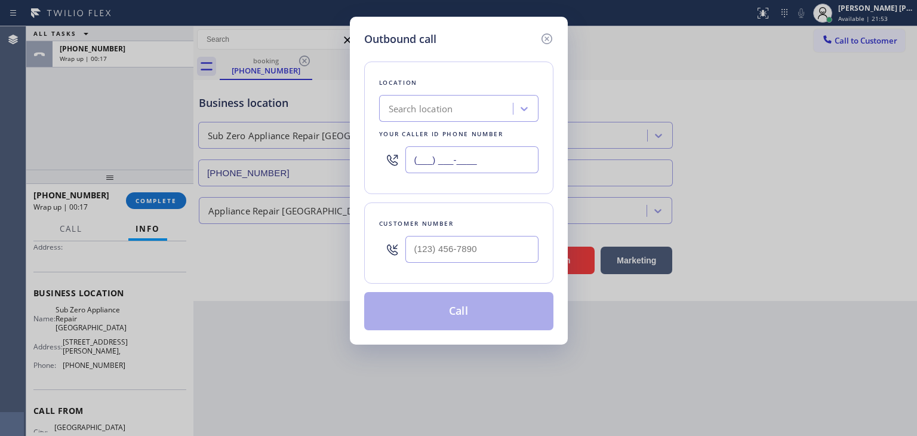
click at [491, 165] on input "(___) ___-____" at bounding box center [471, 159] width 133 height 27
paste input "360) 205-1831"
type input "[PHONE_NUMBER]"
click at [544, 38] on icon at bounding box center [547, 39] width 14 height 14
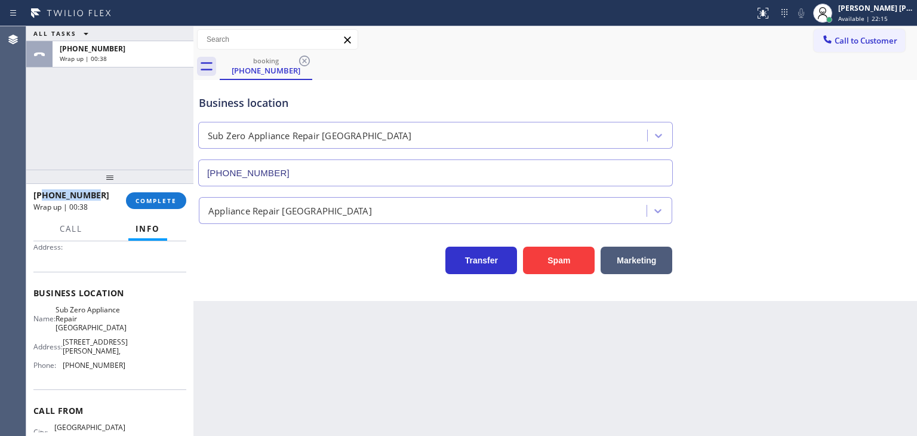
drag, startPoint x: 105, startPoint y: 198, endPoint x: 41, endPoint y: 198, distance: 63.9
click at [41, 198] on div "[PHONE_NUMBER]" at bounding box center [75, 194] width 84 height 11
copy span "3603339745"
drag, startPoint x: 119, startPoint y: 362, endPoint x: 61, endPoint y: 356, distance: 58.2
click at [61, 356] on div "Name: Sub Zero Appliance Repair Bellingham Address: [STREET_ADDRESS][GEOGRAPHIC…" at bounding box center [79, 340] width 92 height 70
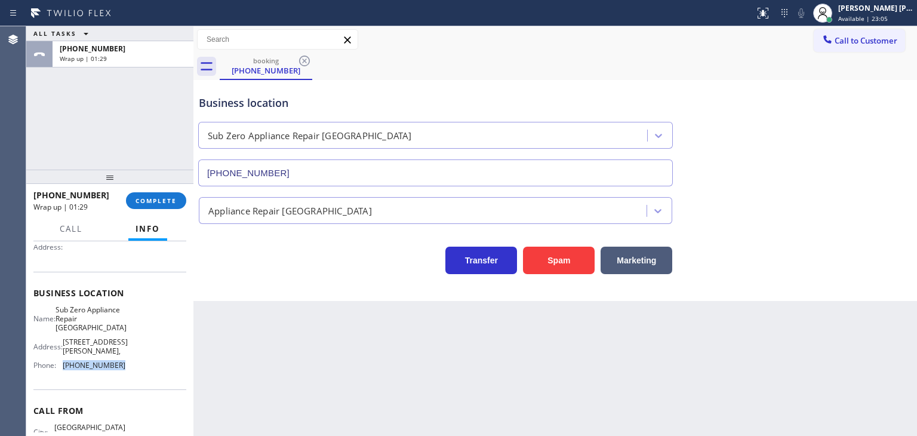
copy div "[PHONE_NUMBER]"
click at [162, 201] on span "COMPLETE" at bounding box center [156, 200] width 41 height 8
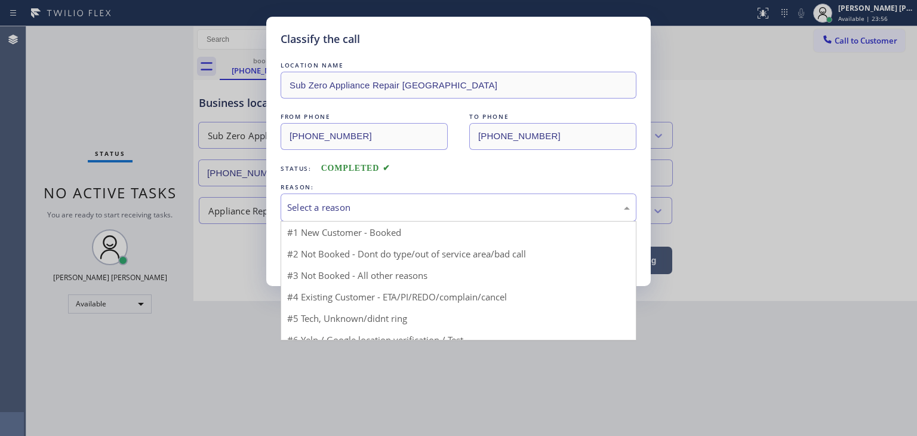
click at [308, 201] on div "Select a reason" at bounding box center [458, 208] width 343 height 14
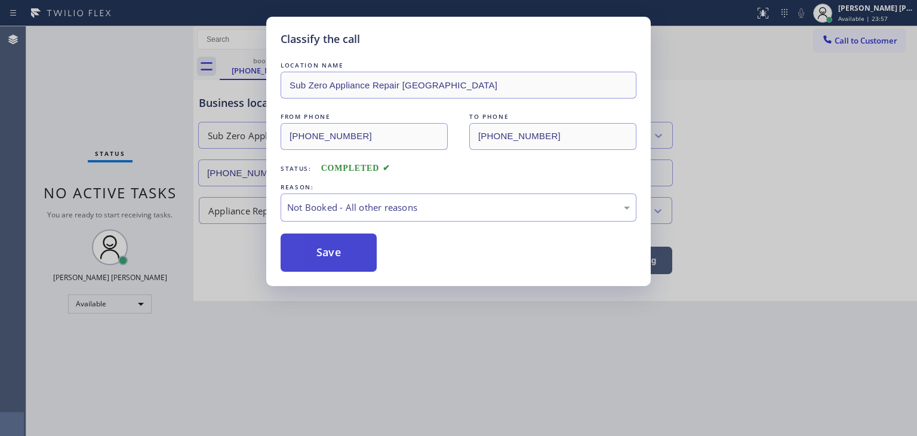
click at [319, 257] on button "Save" at bounding box center [329, 252] width 96 height 38
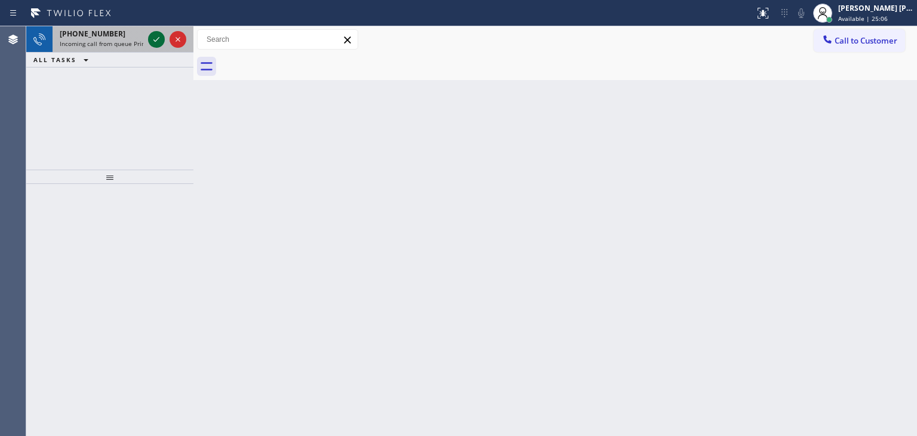
click at [156, 38] on icon at bounding box center [156, 39] width 14 height 14
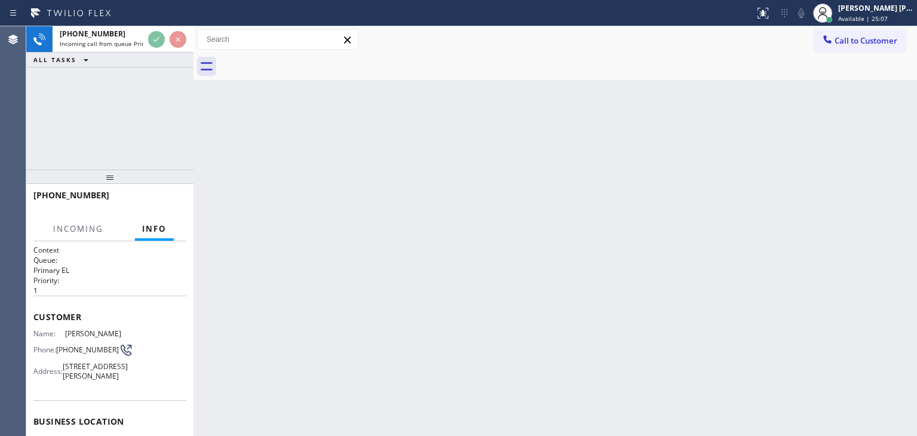
scroll to position [119, 0]
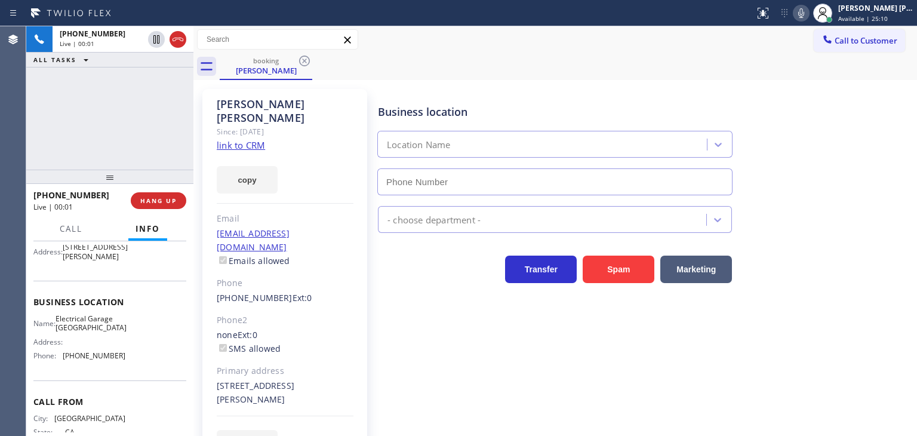
type input "[PHONE_NUMBER]"
click at [229, 139] on link "link to CRM" at bounding box center [241, 145] width 48 height 12
click at [808, 15] on icon at bounding box center [801, 13] width 14 height 14
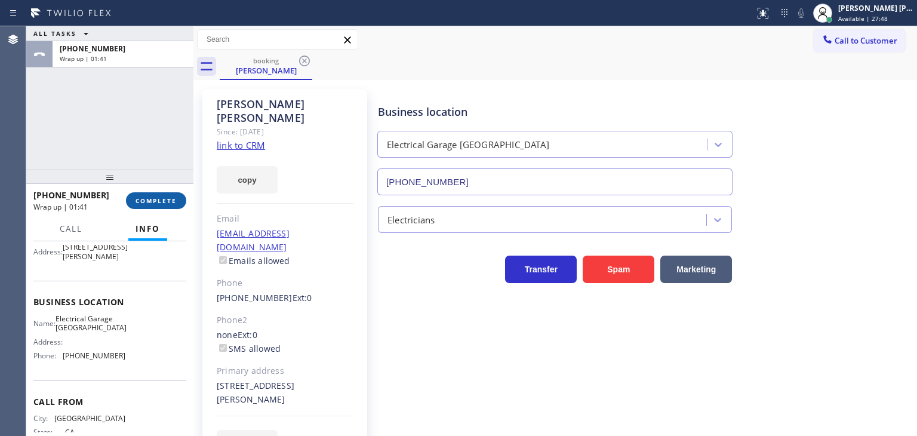
click at [164, 199] on span "COMPLETE" at bounding box center [156, 200] width 41 height 8
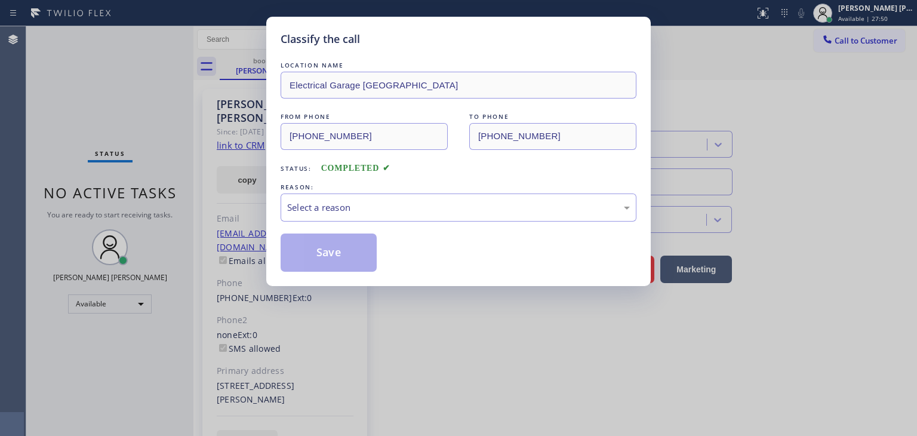
click at [315, 207] on div "Select a reason" at bounding box center [458, 208] width 343 height 14
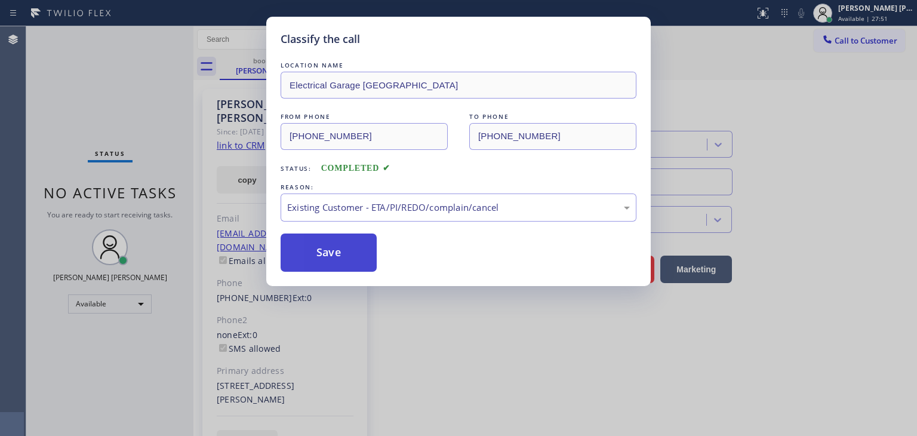
click at [327, 247] on button "Save" at bounding box center [329, 252] width 96 height 38
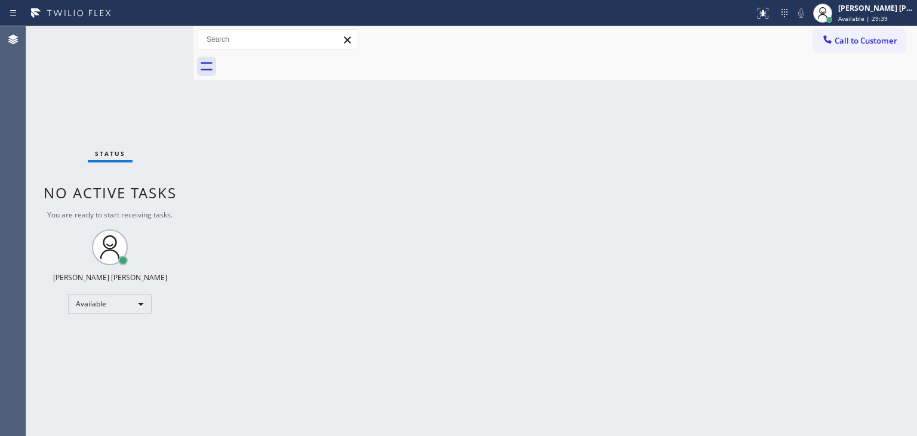
click at [154, 79] on div "Status No active tasks You are ready to start receiving tasks. [PERSON_NAME] [P…" at bounding box center [109, 231] width 167 height 410
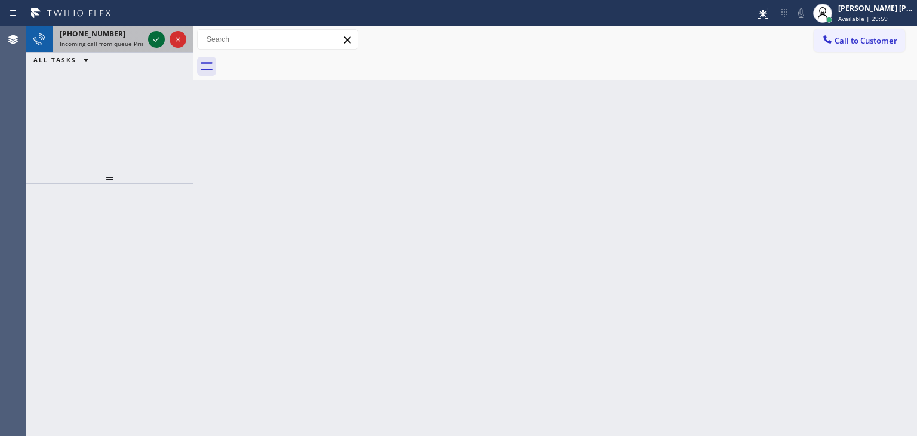
click at [155, 36] on icon at bounding box center [156, 39] width 14 height 14
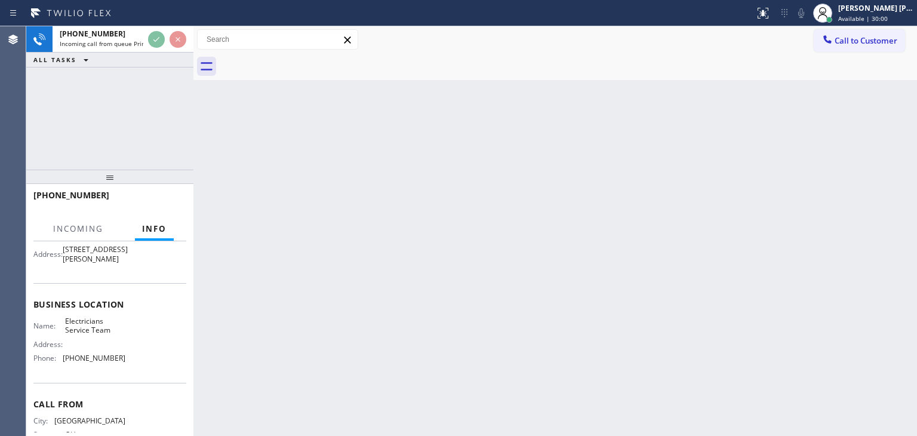
scroll to position [119, 0]
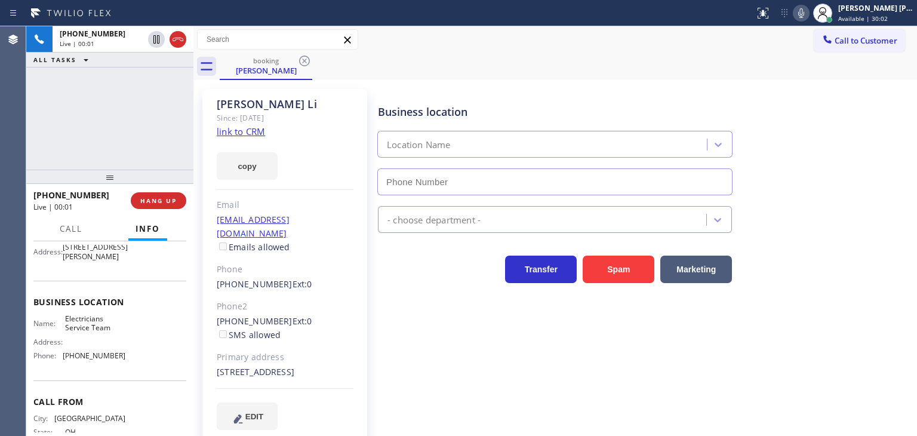
type input "[PHONE_NUMBER]"
click at [236, 133] on link "link to CRM" at bounding box center [241, 131] width 48 height 12
click at [804, 11] on icon at bounding box center [801, 13] width 6 height 10
click at [877, 15] on span "Available | 30:35" at bounding box center [863, 18] width 50 height 8
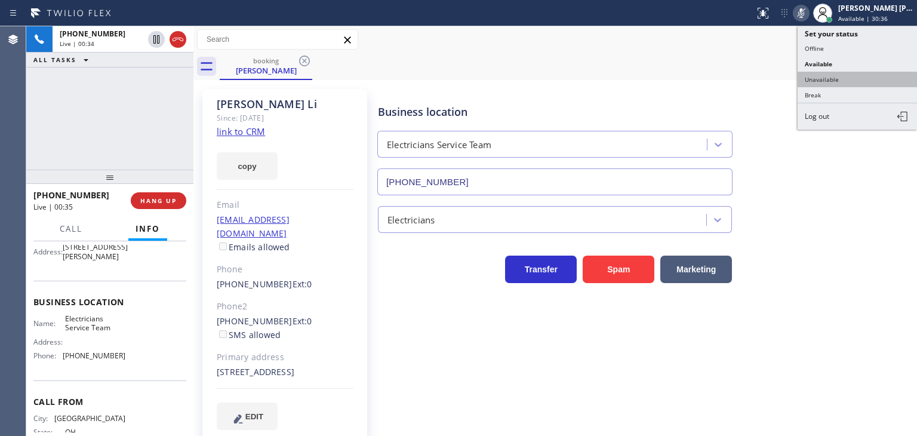
click at [847, 75] on button "Unavailable" at bounding box center [857, 80] width 119 height 16
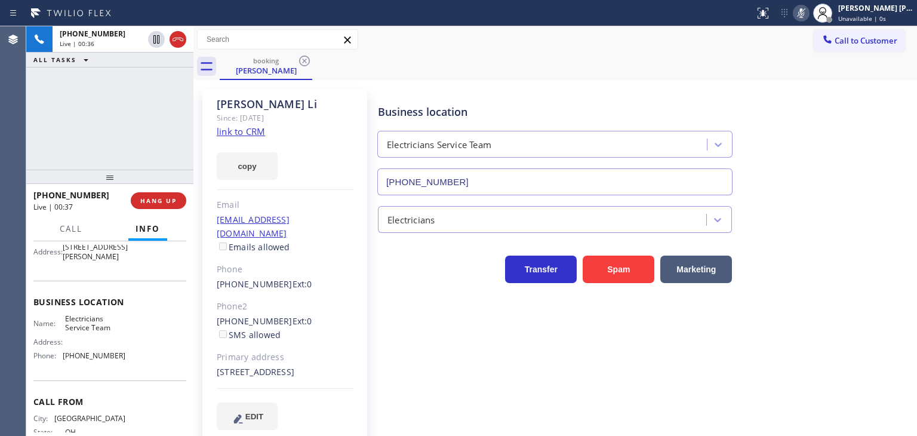
drag, startPoint x: 153, startPoint y: 41, endPoint x: 302, endPoint y: 207, distance: 223.2
click at [155, 41] on icon at bounding box center [156, 39] width 14 height 14
click at [808, 12] on icon at bounding box center [801, 13] width 14 height 14
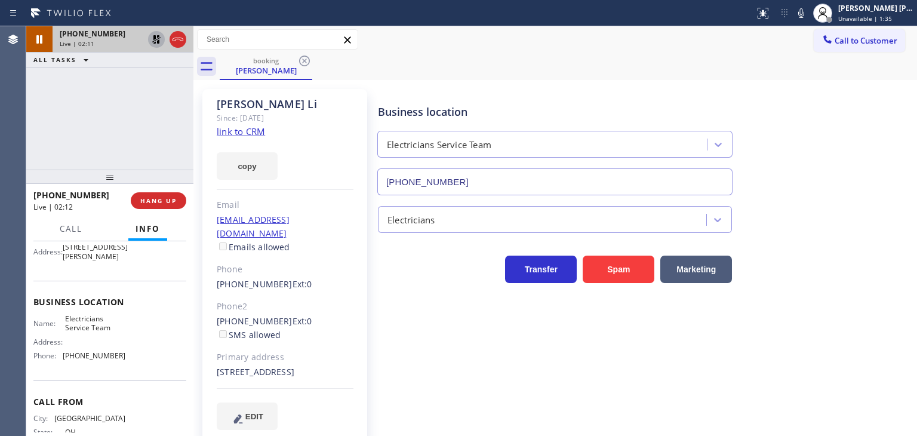
click at [154, 36] on icon at bounding box center [156, 39] width 8 height 8
click at [861, 16] on span "Unavailable | 2:05" at bounding box center [865, 18] width 54 height 8
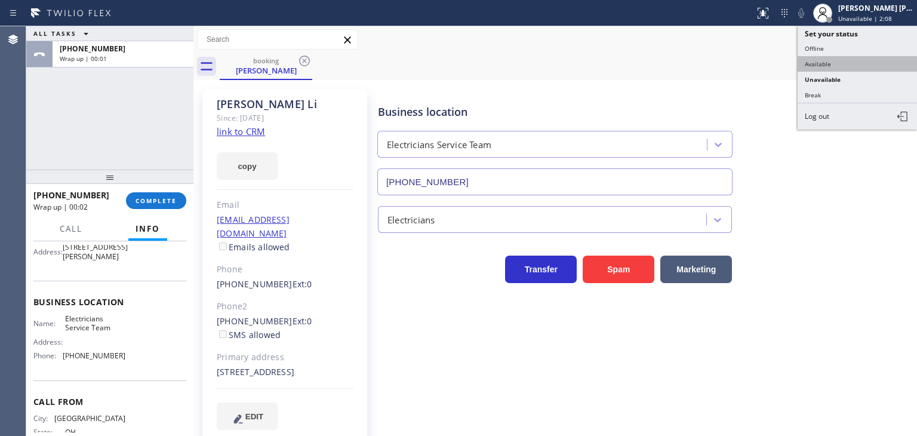
click at [868, 65] on button "Available" at bounding box center [857, 64] width 119 height 16
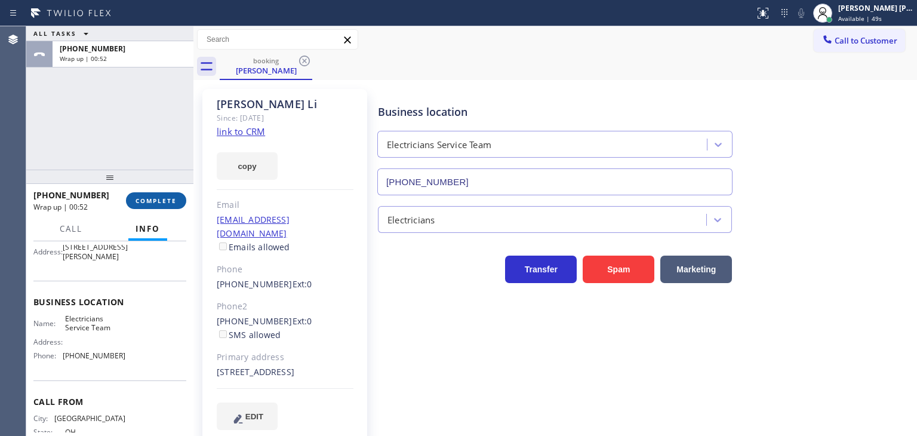
click at [165, 198] on span "COMPLETE" at bounding box center [156, 200] width 41 height 8
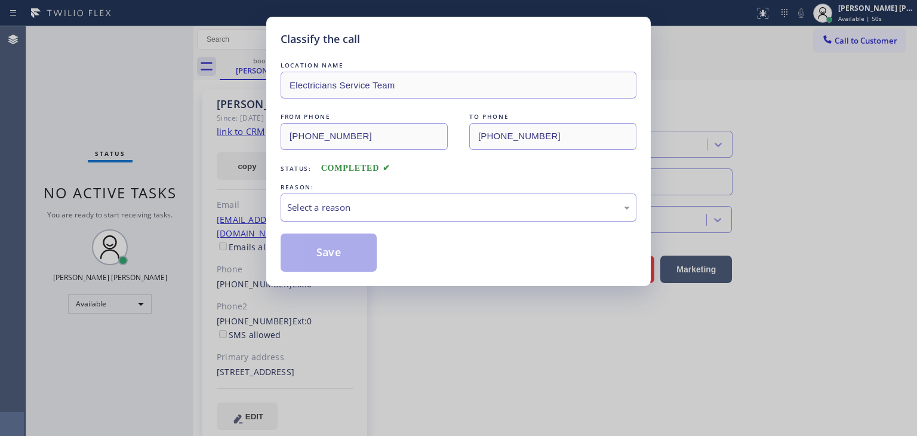
click at [317, 203] on div "Select a reason" at bounding box center [458, 208] width 343 height 14
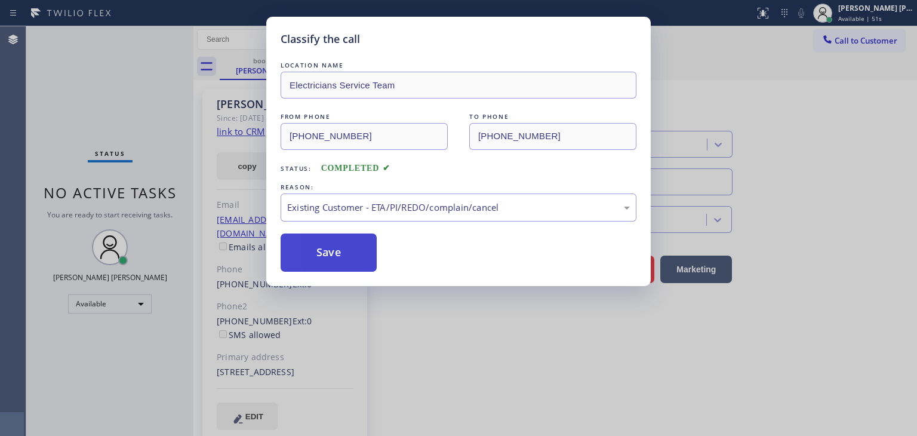
drag, startPoint x: 333, startPoint y: 257, endPoint x: 244, endPoint y: 148, distance: 141.3
click at [333, 257] on button "Save" at bounding box center [329, 252] width 96 height 38
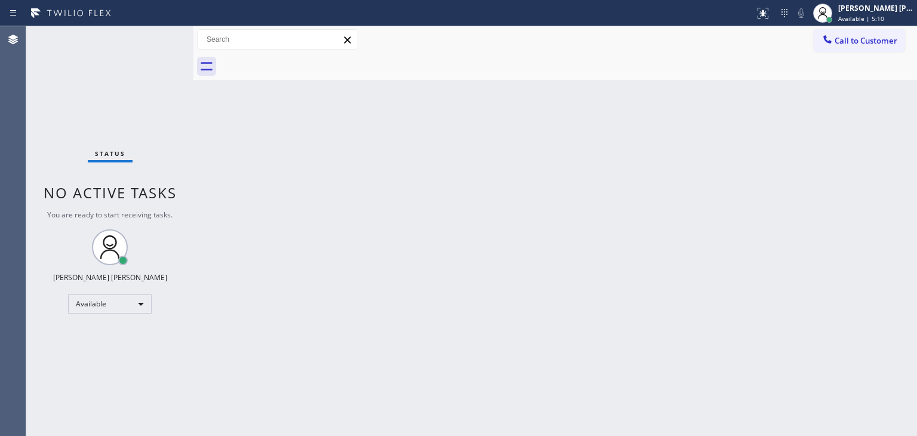
drag, startPoint x: 158, startPoint y: 97, endPoint x: 158, endPoint y: 90, distance: 7.2
click at [158, 97] on div "Status No active tasks You are ready to start receiving tasks. [PERSON_NAME] [P…" at bounding box center [109, 231] width 167 height 410
click at [158, 36] on div "Status No active tasks You are ready to start receiving tasks. [PERSON_NAME] [P…" at bounding box center [109, 231] width 167 height 410
click at [153, 60] on div "Status No active tasks You are ready to start receiving tasks. [PERSON_NAME] [P…" at bounding box center [109, 231] width 167 height 410
click at [155, 32] on div "Status No active tasks You are ready to start receiving tasks. [PERSON_NAME] [P…" at bounding box center [109, 231] width 167 height 410
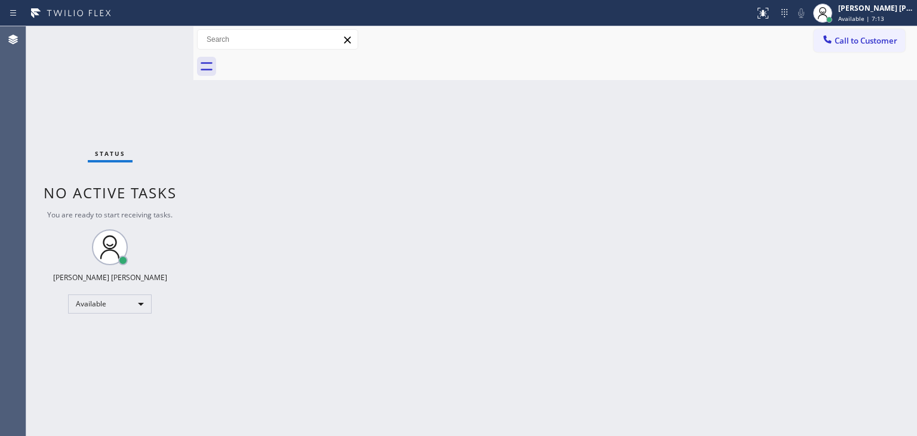
click at [161, 72] on div "Status No active tasks You are ready to start receiving tasks. [PERSON_NAME] [P…" at bounding box center [109, 231] width 167 height 410
click at [150, 109] on div "Status No active tasks You are ready to start receiving tasks. [PERSON_NAME] [P…" at bounding box center [109, 231] width 167 height 410
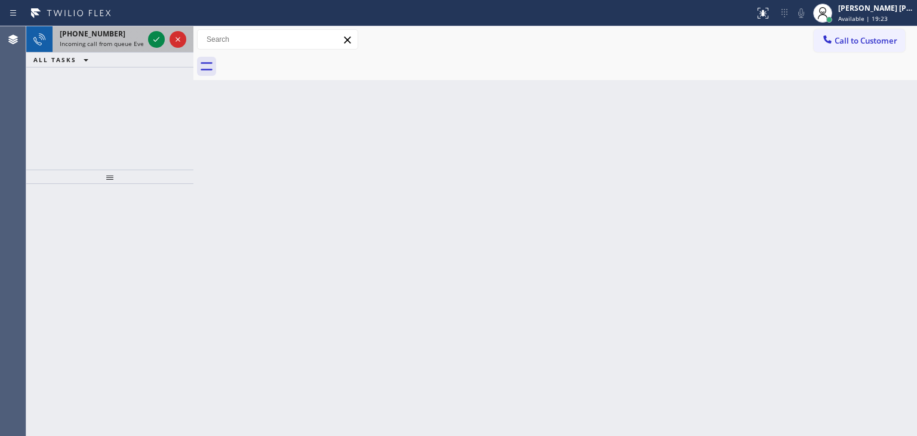
click at [156, 48] on div at bounding box center [167, 39] width 43 height 26
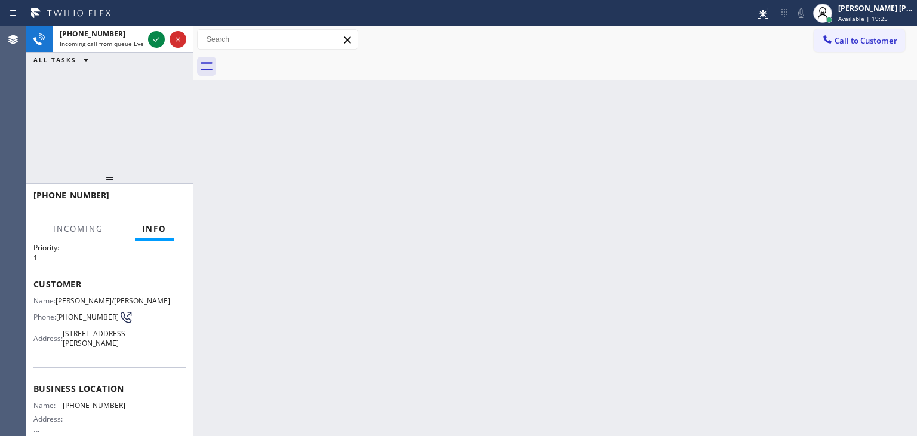
scroll to position [60, 0]
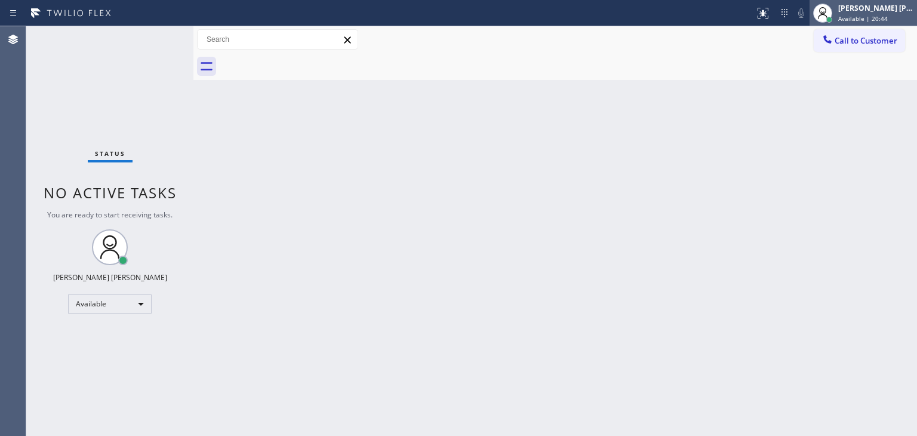
click at [867, 17] on span "Available | 20:44" at bounding box center [863, 18] width 50 height 8
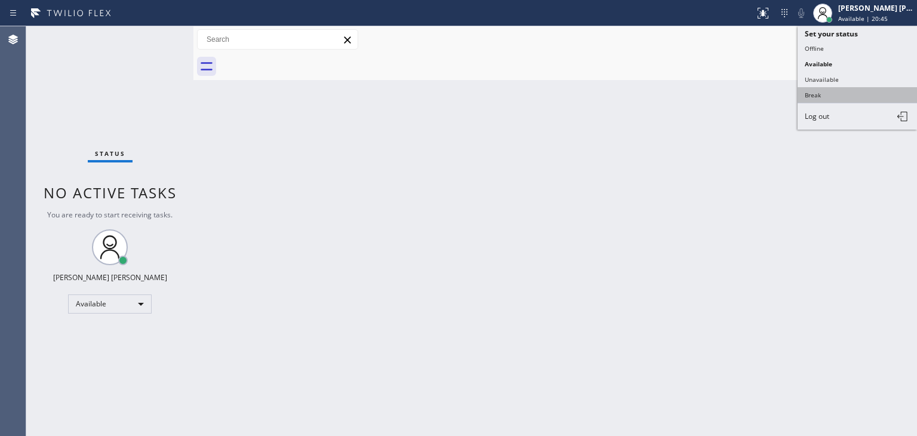
click at [822, 91] on button "Break" at bounding box center [857, 95] width 119 height 16
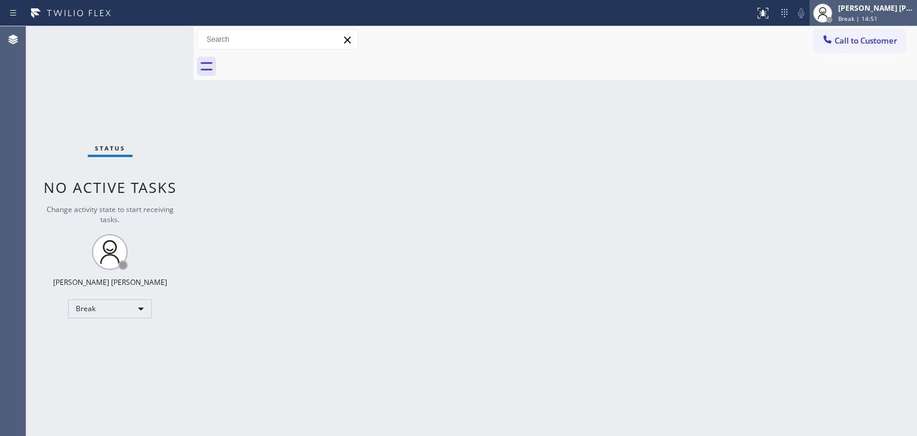
click at [878, 20] on span "Break | 14:51" at bounding box center [857, 18] width 39 height 8
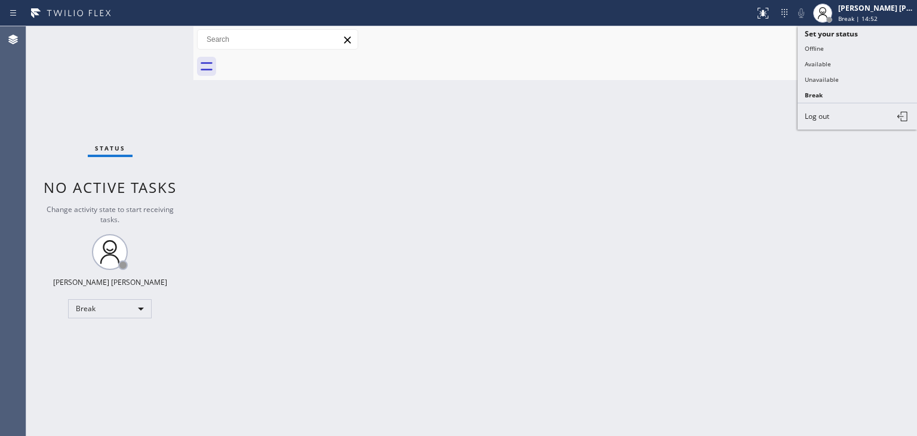
click at [844, 58] on button "Available" at bounding box center [857, 64] width 119 height 16
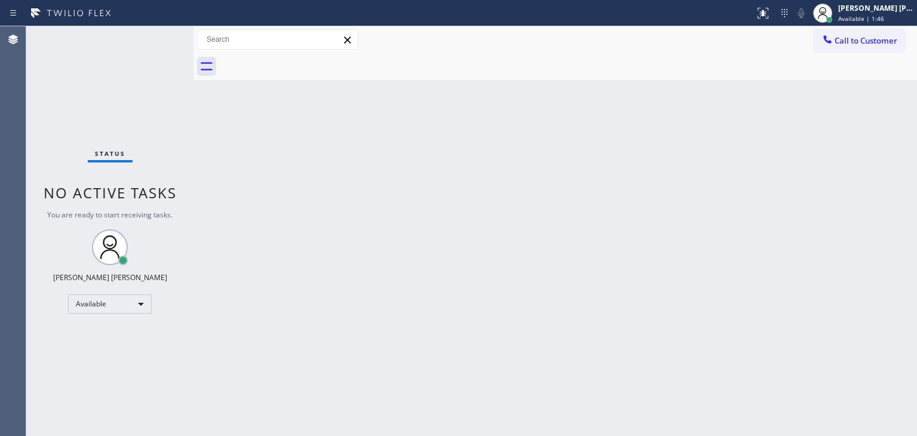
click at [140, 59] on div "Status No active tasks You are ready to start receiving tasks. [PERSON_NAME] [P…" at bounding box center [109, 231] width 167 height 410
click at [153, 36] on div "Status No active tasks You are ready to start receiving tasks. [PERSON_NAME] [P…" at bounding box center [109, 231] width 167 height 410
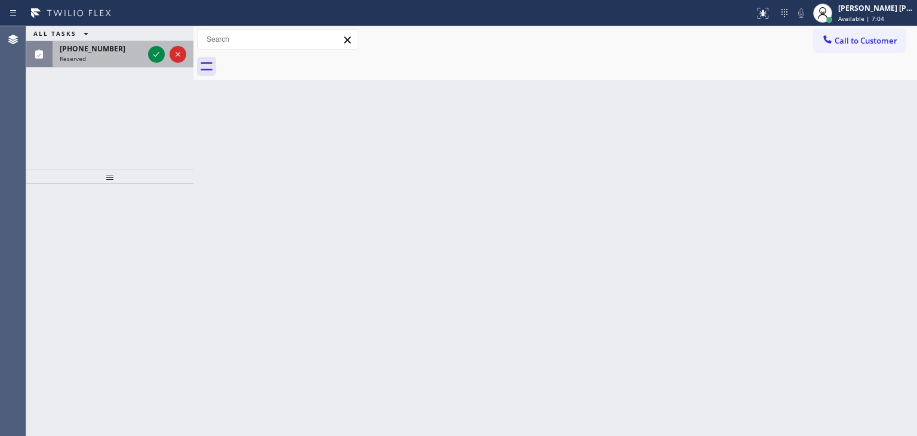
drag, startPoint x: 156, startPoint y: 56, endPoint x: 147, endPoint y: 56, distance: 8.4
click at [156, 56] on icon at bounding box center [156, 54] width 14 height 14
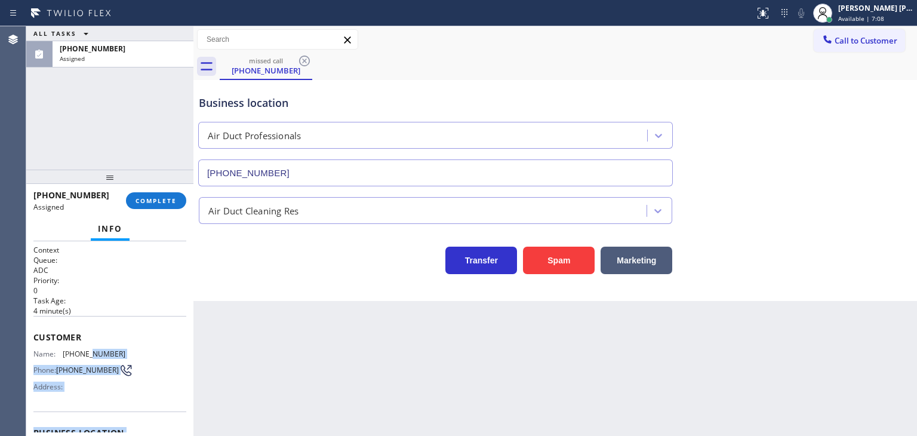
type input "[PHONE_NUMBER]"
drag, startPoint x: 128, startPoint y: 379, endPoint x: 29, endPoint y: 349, distance: 104.3
click at [29, 349] on div "Context Queue: ADC Priority: 0 Task Age: [DEMOGRAPHIC_DATA] minute(s) Customer …" at bounding box center [109, 338] width 167 height 195
copy div "Name: [PHONE_NUMBER] Phone: [PHONE_NUMBER] Address: Business location Name: Air…"
click at [144, 205] on button "COMPLETE" at bounding box center [156, 200] width 60 height 17
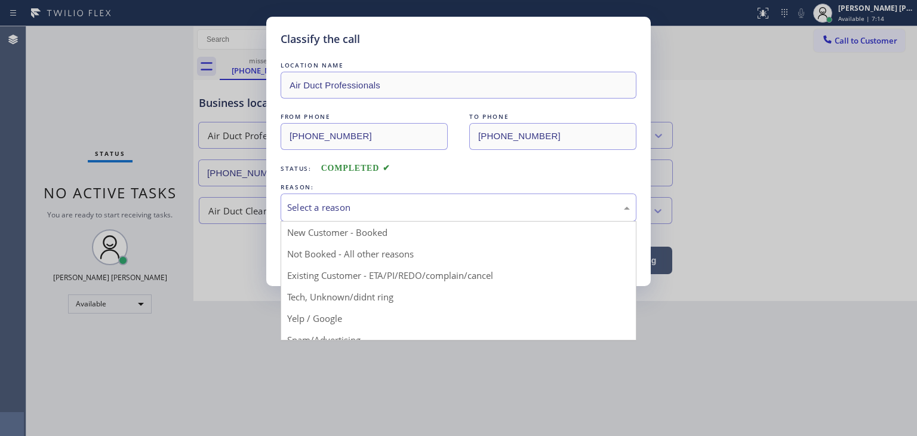
click at [355, 201] on div "Select a reason" at bounding box center [459, 207] width 356 height 28
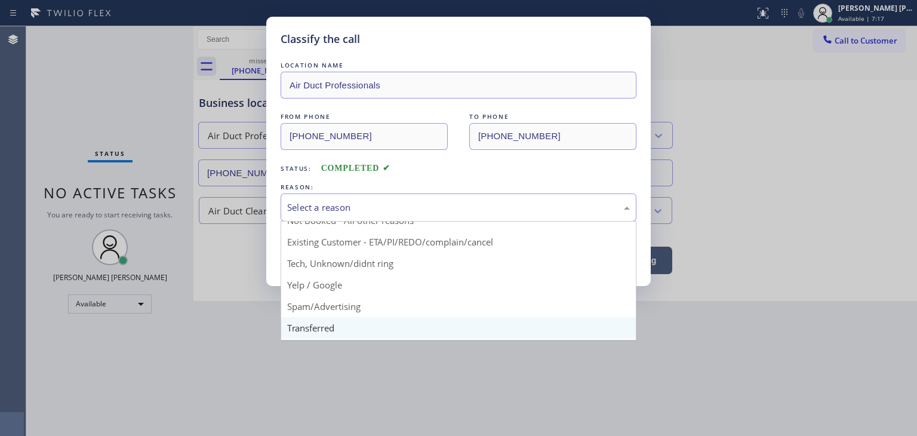
scroll to position [60, 0]
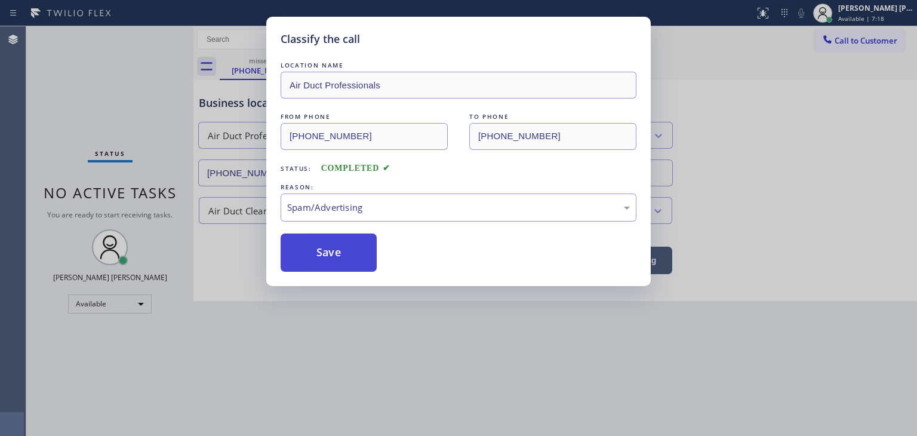
click at [345, 262] on button "Save" at bounding box center [329, 252] width 96 height 38
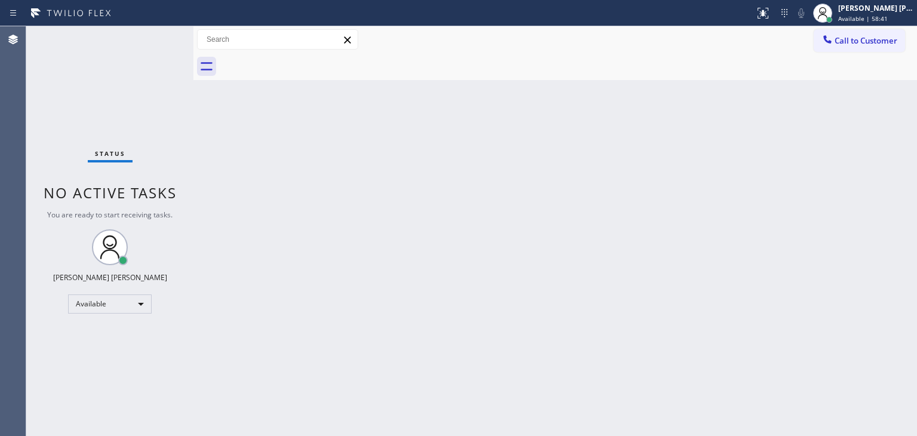
click at [149, 37] on div "Status No active tasks You are ready to start receiving tasks. [PERSON_NAME] [P…" at bounding box center [109, 231] width 167 height 410
click at [881, 20] on span "Available | 1h 33min" at bounding box center [868, 18] width 60 height 8
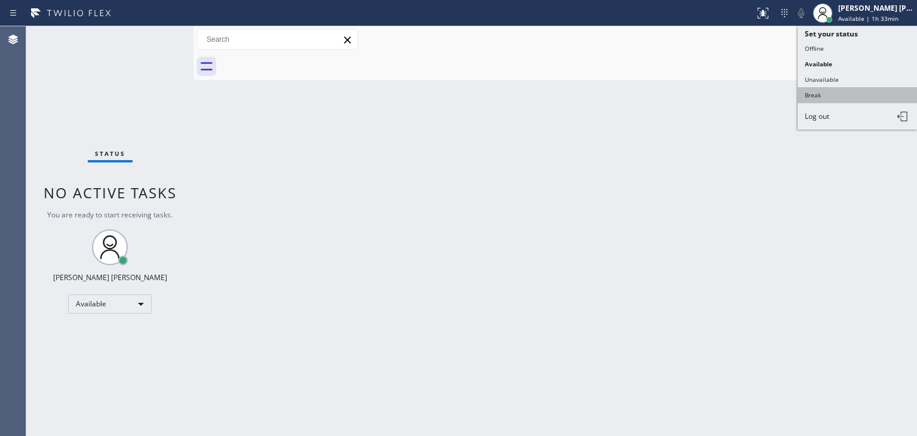
click at [870, 87] on button "Break" at bounding box center [857, 95] width 119 height 16
